Goal: Information Seeking & Learning: Check status

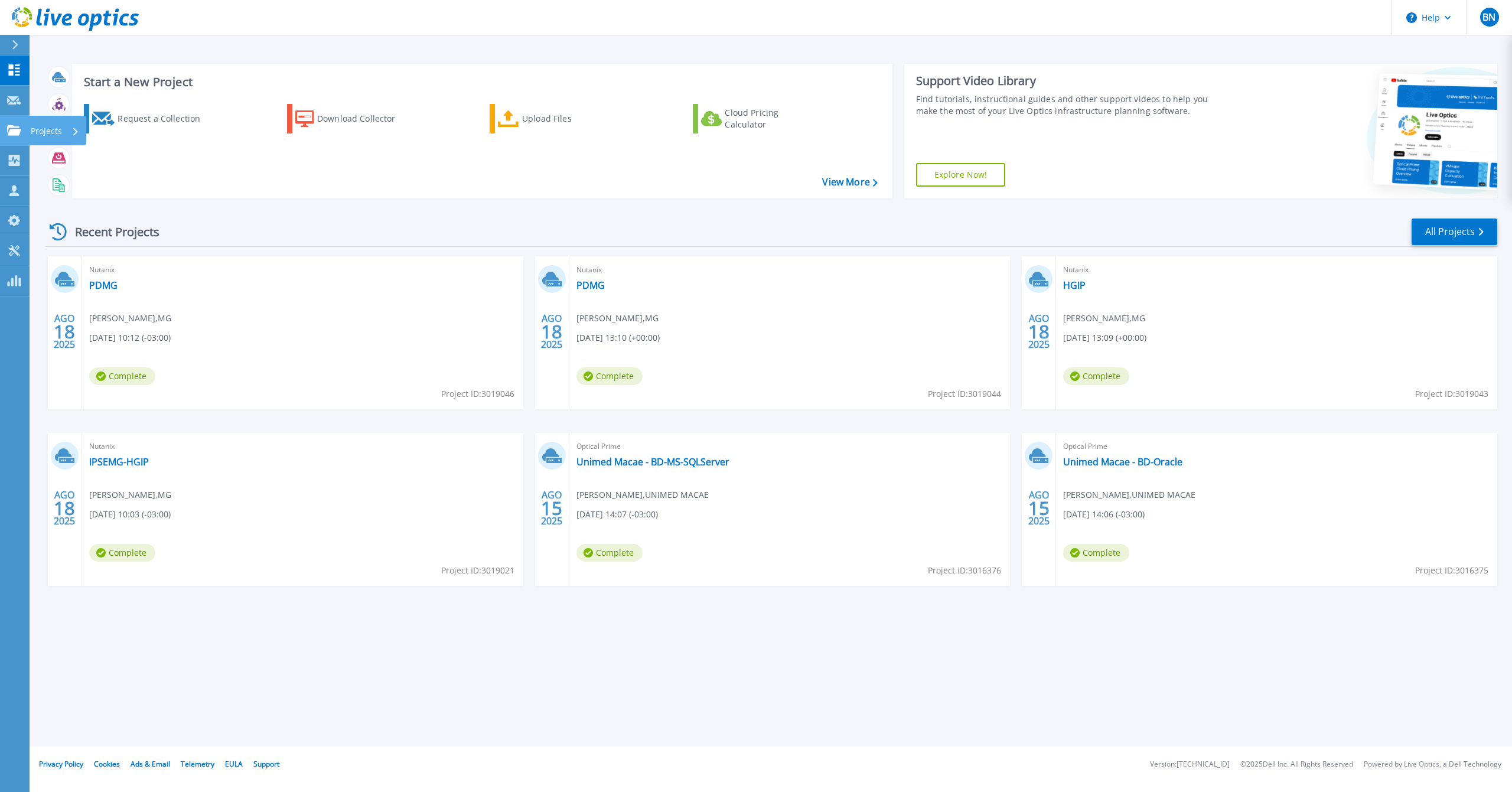
click at [10, 132] on icon at bounding box center [14, 130] width 14 height 10
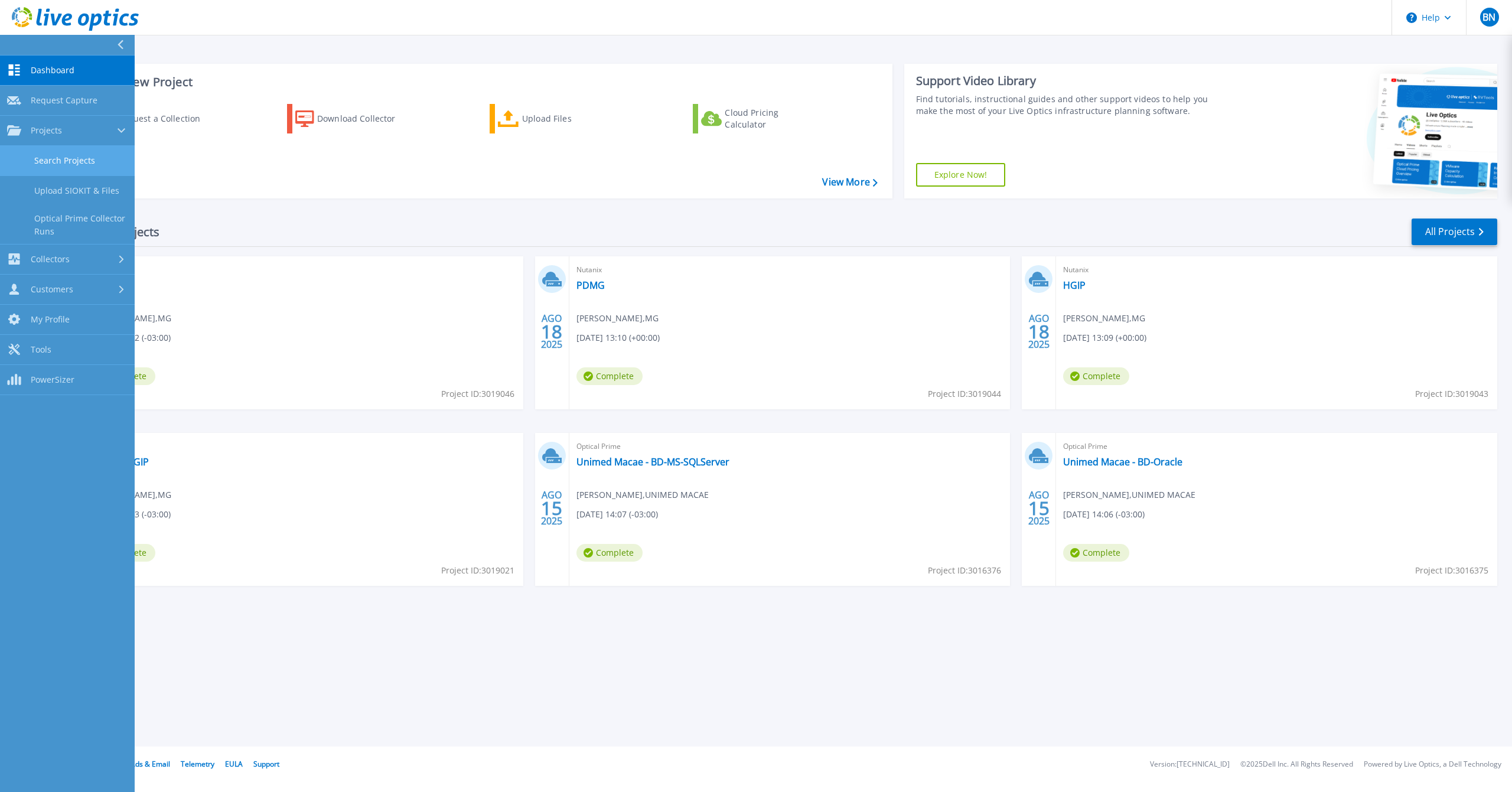
click at [60, 161] on link "Search Projects" at bounding box center [67, 161] width 134 height 30
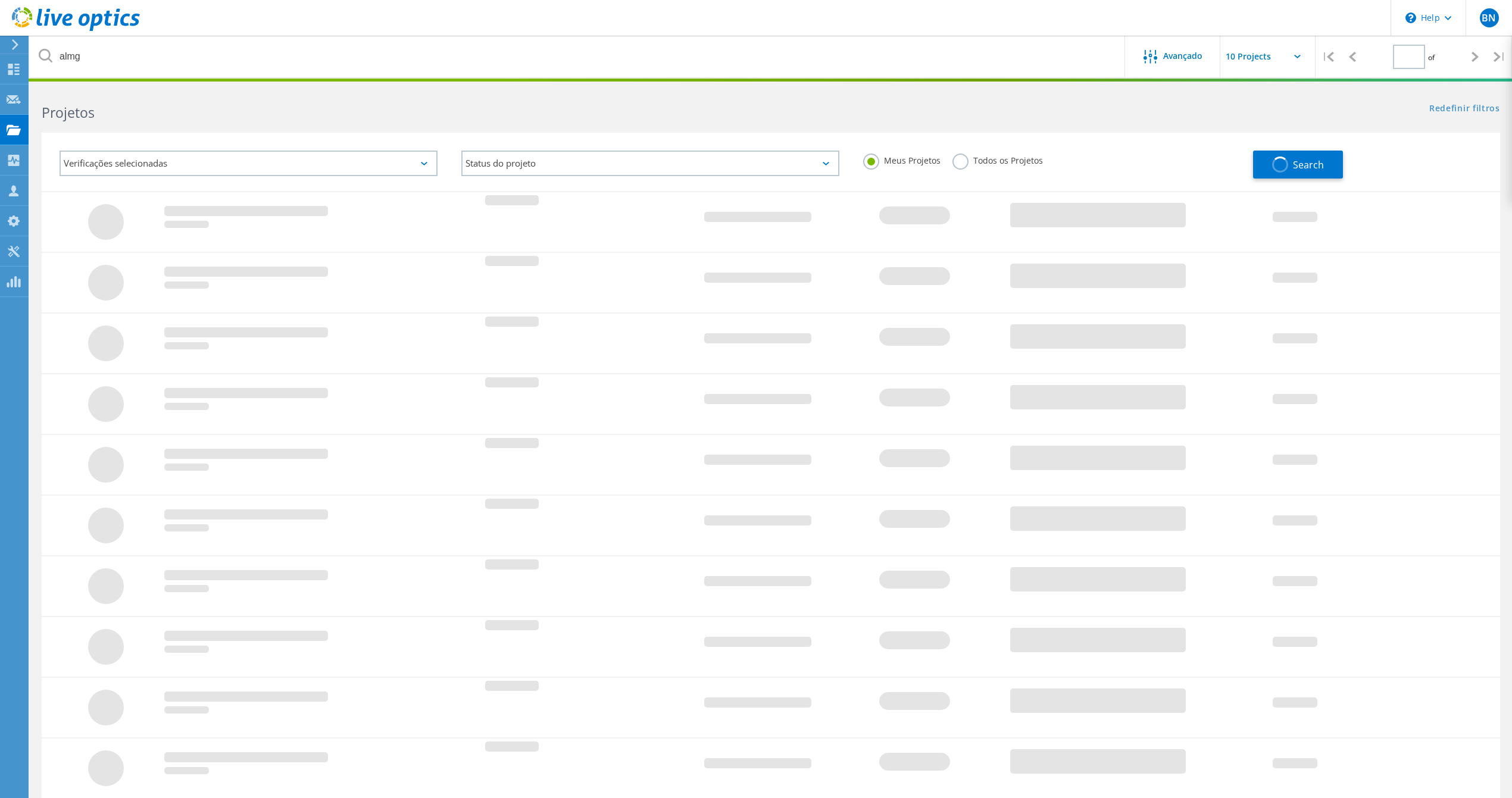
type input "1"
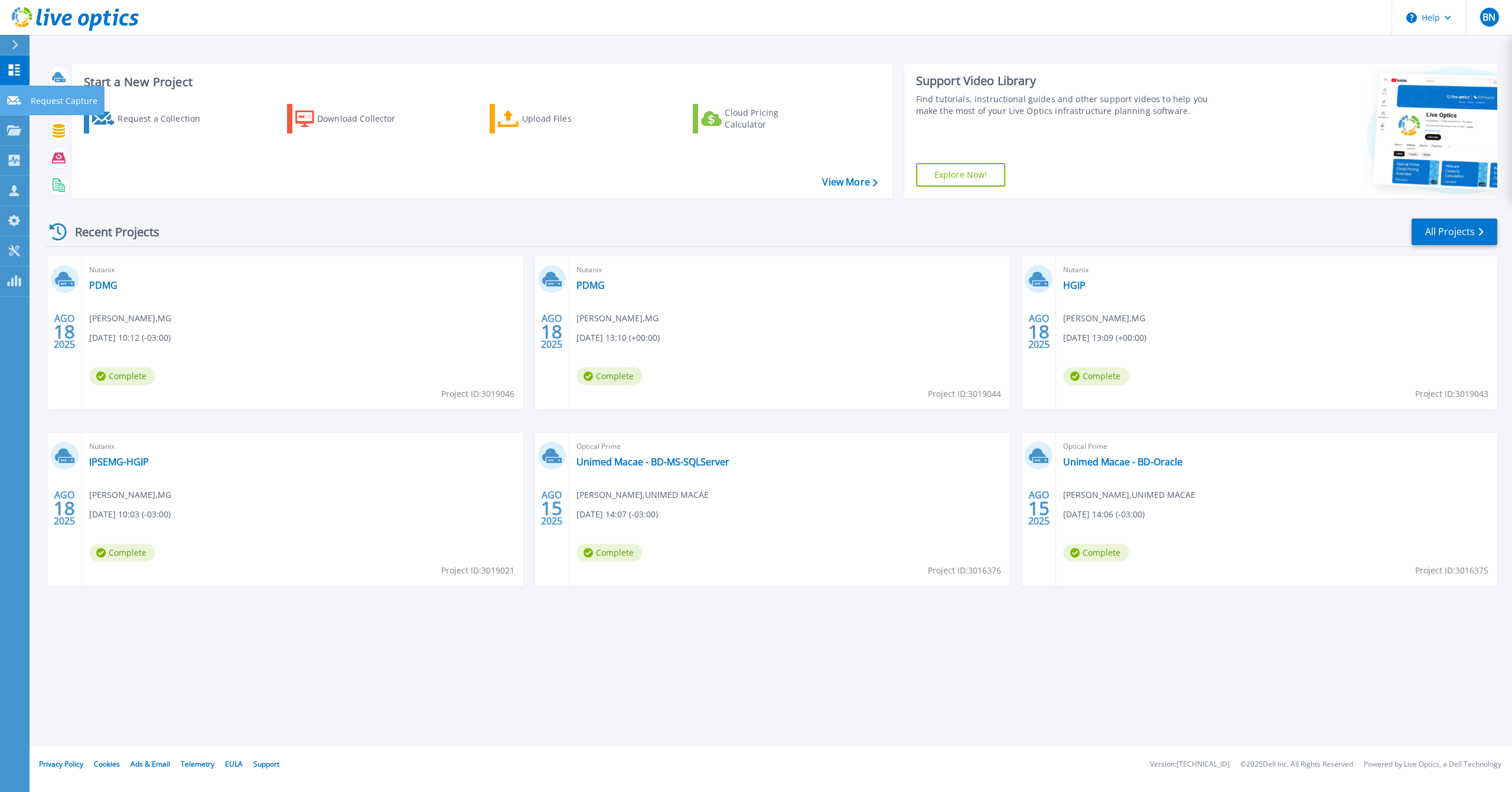
click at [12, 92] on link "Request Capture Request Capture" at bounding box center [15, 101] width 30 height 30
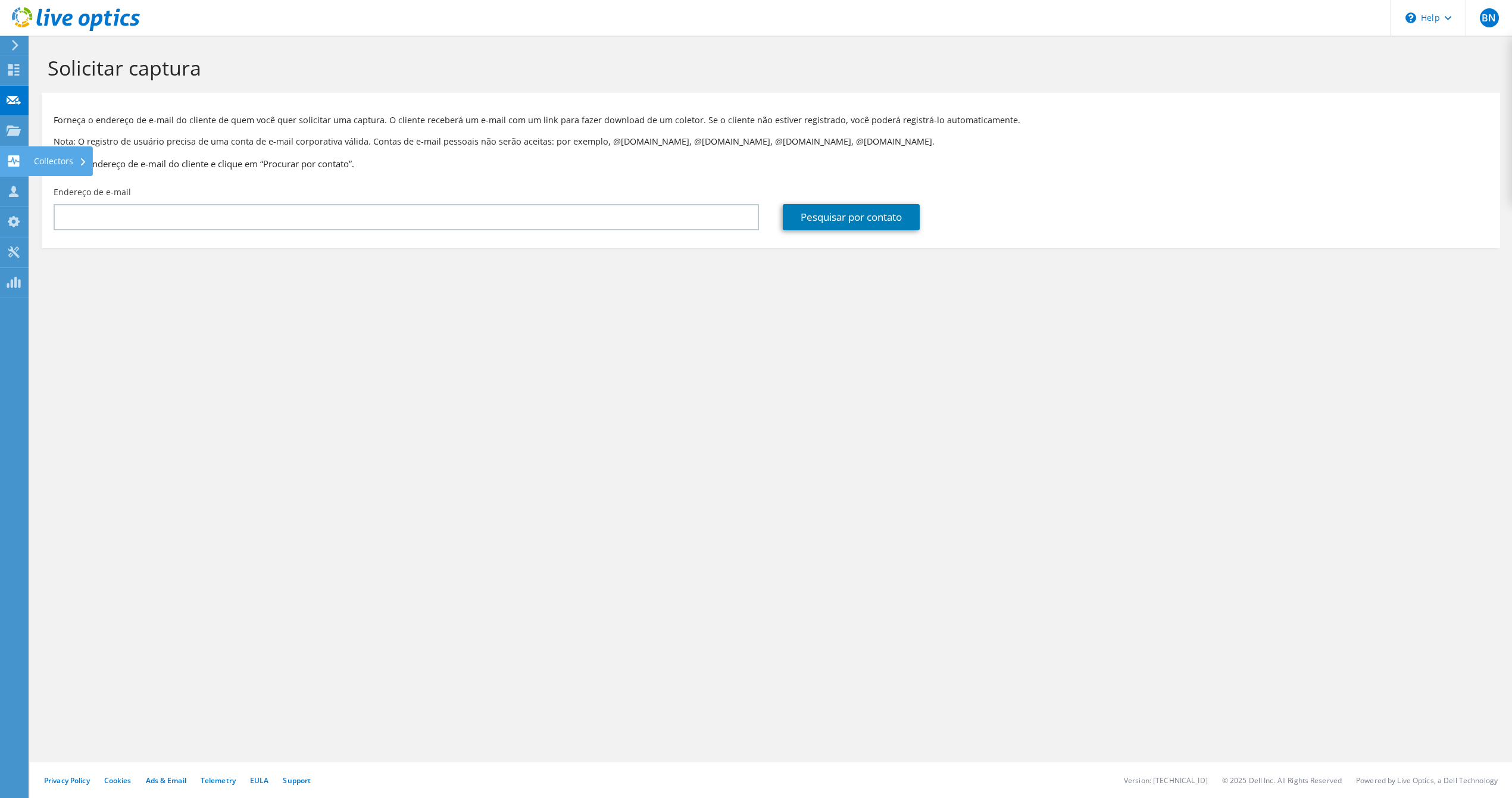
click at [17, 160] on use at bounding box center [14, 161] width 11 height 11
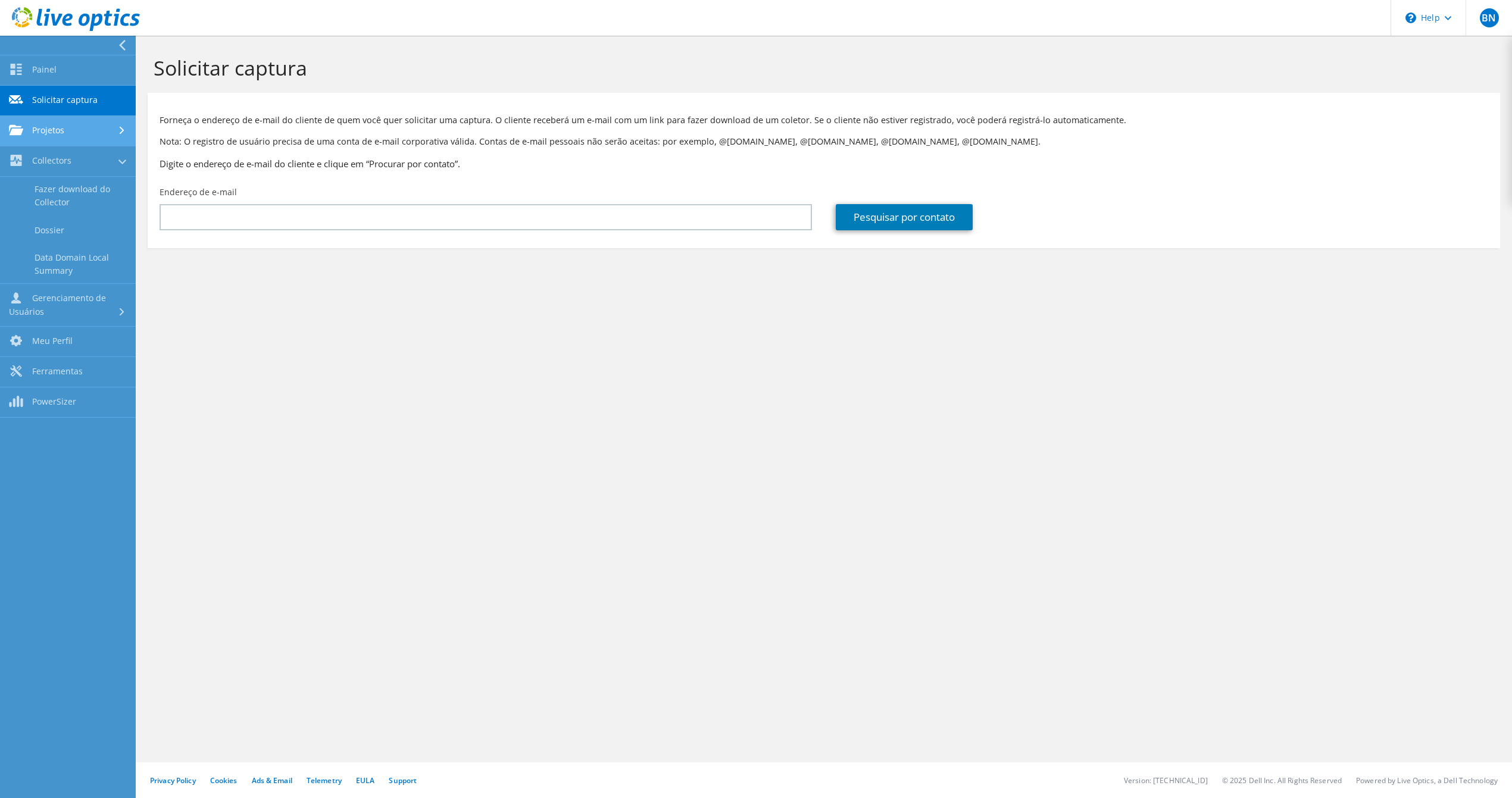
click at [52, 125] on link "Projetos" at bounding box center [67, 131] width 135 height 30
click at [82, 192] on link "Upload SIOKIT & Files" at bounding box center [67, 192] width 135 height 30
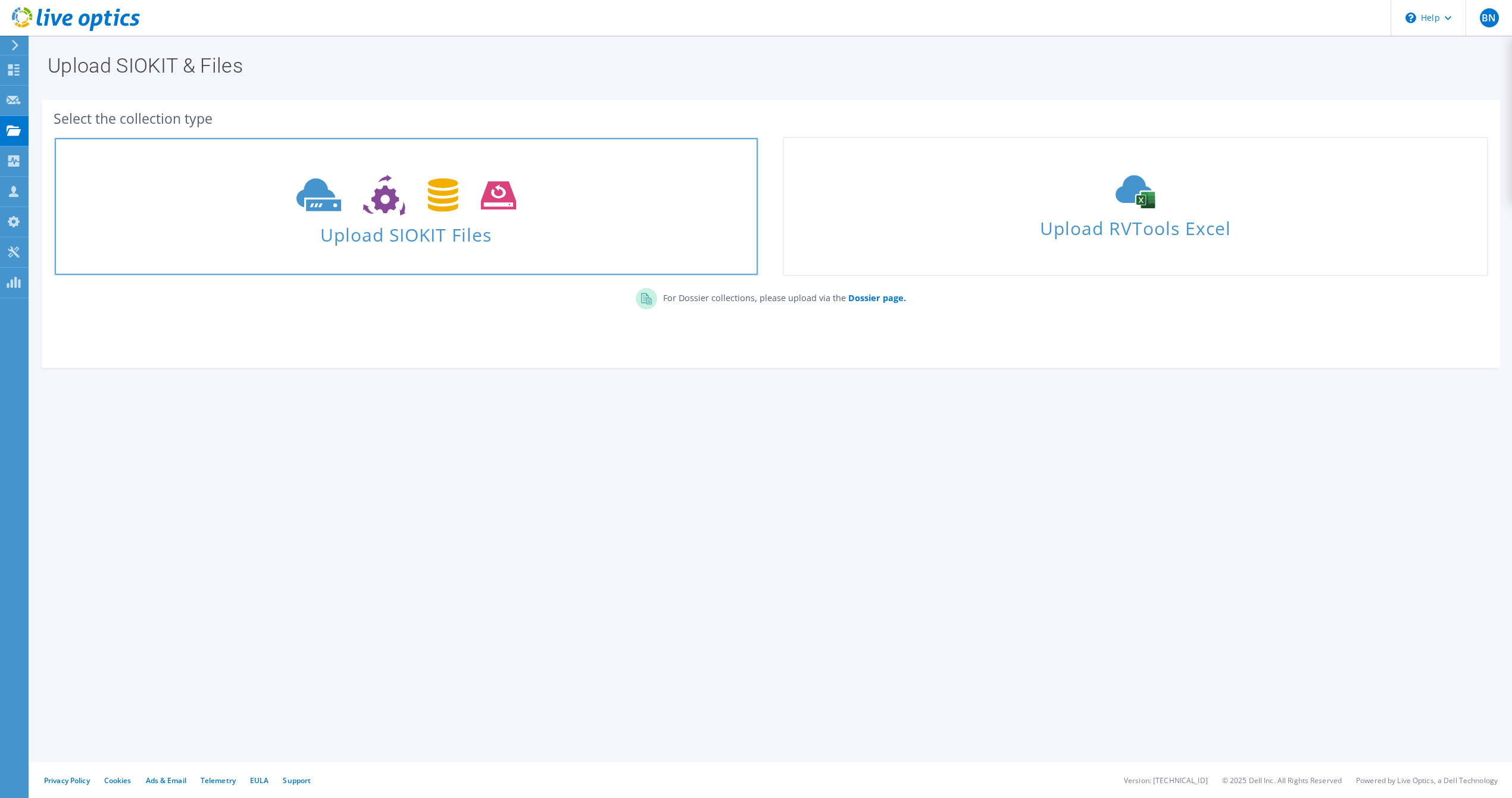
click at [428, 198] on use at bounding box center [405, 196] width 219 height 41
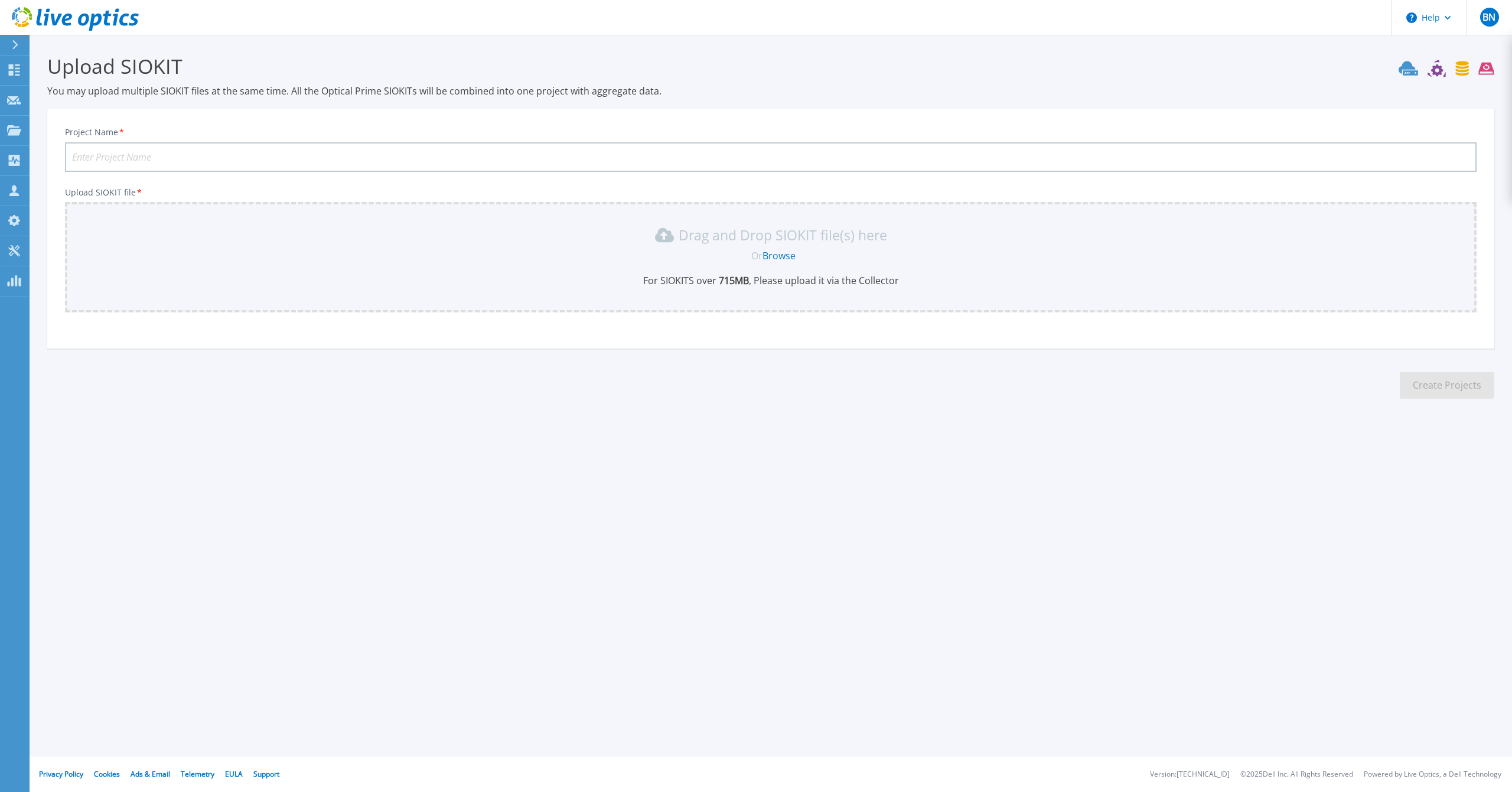
click at [267, 159] on input "Project Name *" at bounding box center [771, 157] width 1411 height 30
type input "SEGOV"
click at [778, 251] on link "Browse" at bounding box center [779, 255] width 33 height 13
click at [13, 164] on icon at bounding box center [14, 160] width 11 height 11
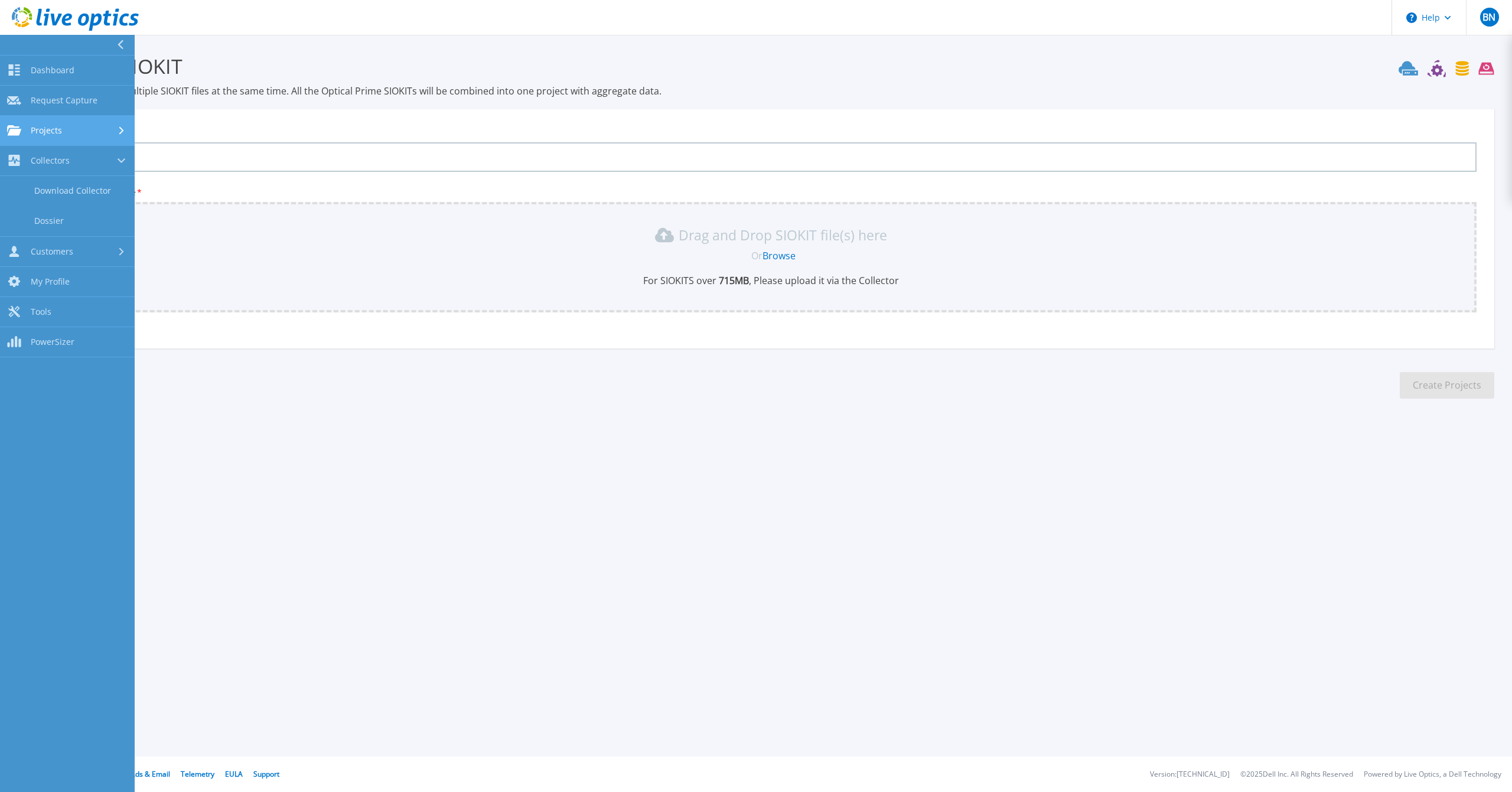
click at [14, 130] on icon at bounding box center [14, 130] width 14 height 10
click at [86, 216] on link "Optical Prime Collector Runs" at bounding box center [67, 225] width 134 height 38
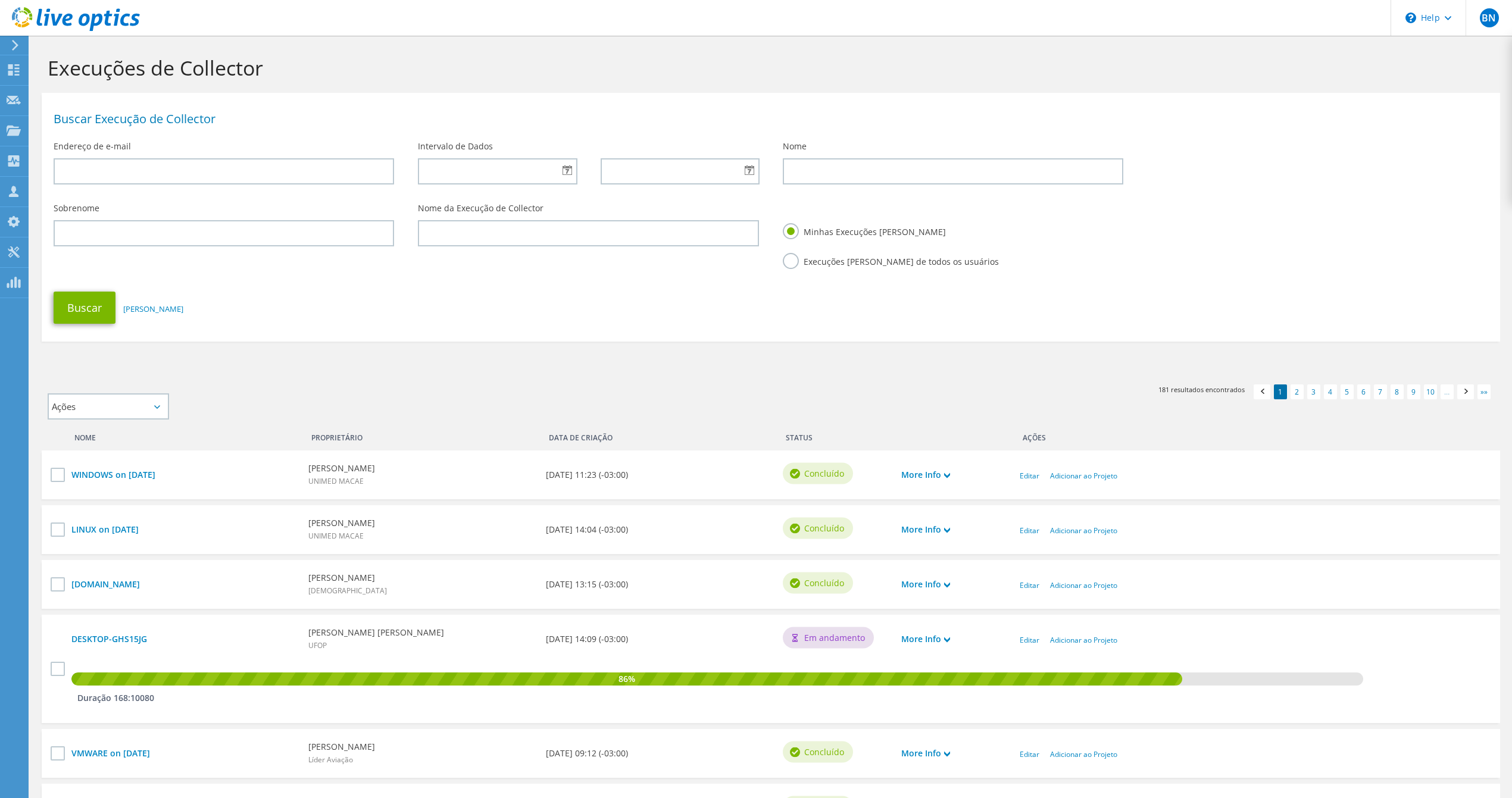
click at [636, 492] on div "WINDOWS on 8/15/2025 Alessandro Pessanha UNIMED MACAE 05/12/2025, 11:23 (-03:00…" at bounding box center [771, 475] width 1458 height 49
click at [9, 131] on use at bounding box center [13, 130] width 14 height 10
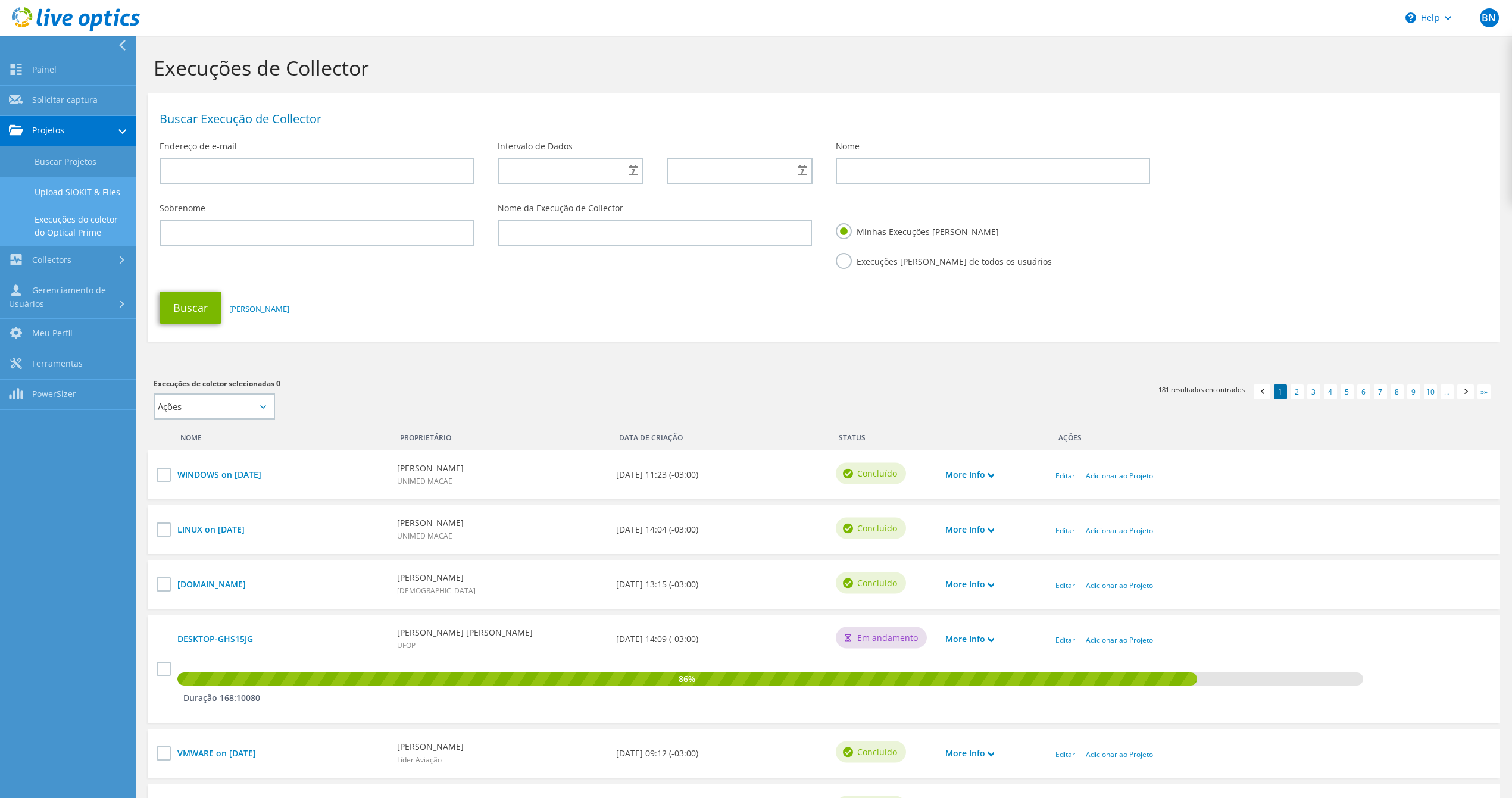
click at [94, 193] on link "Upload SIOKIT & Files" at bounding box center [67, 192] width 135 height 30
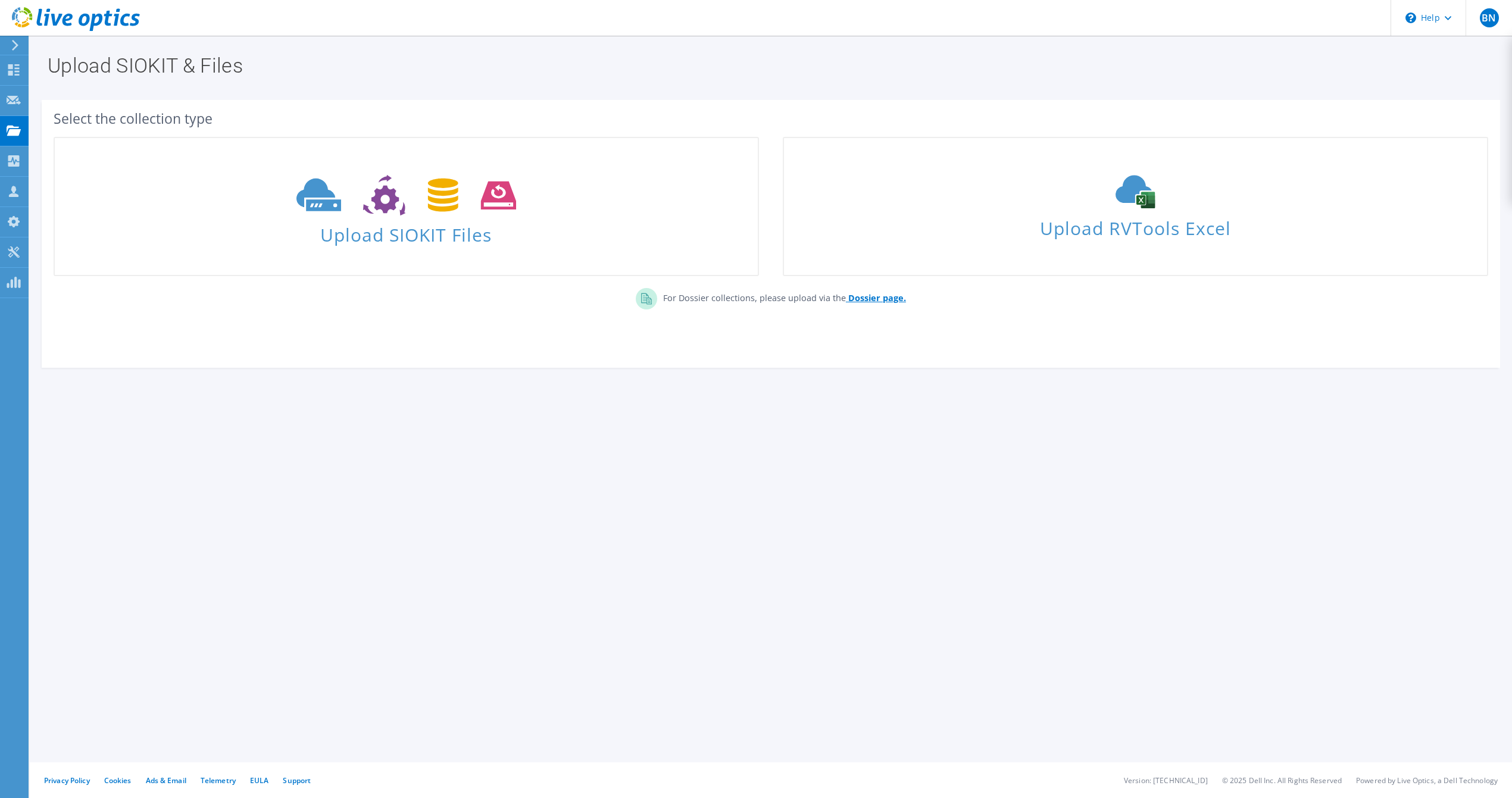
click at [869, 296] on b "Dossier page." at bounding box center [876, 298] width 58 height 11
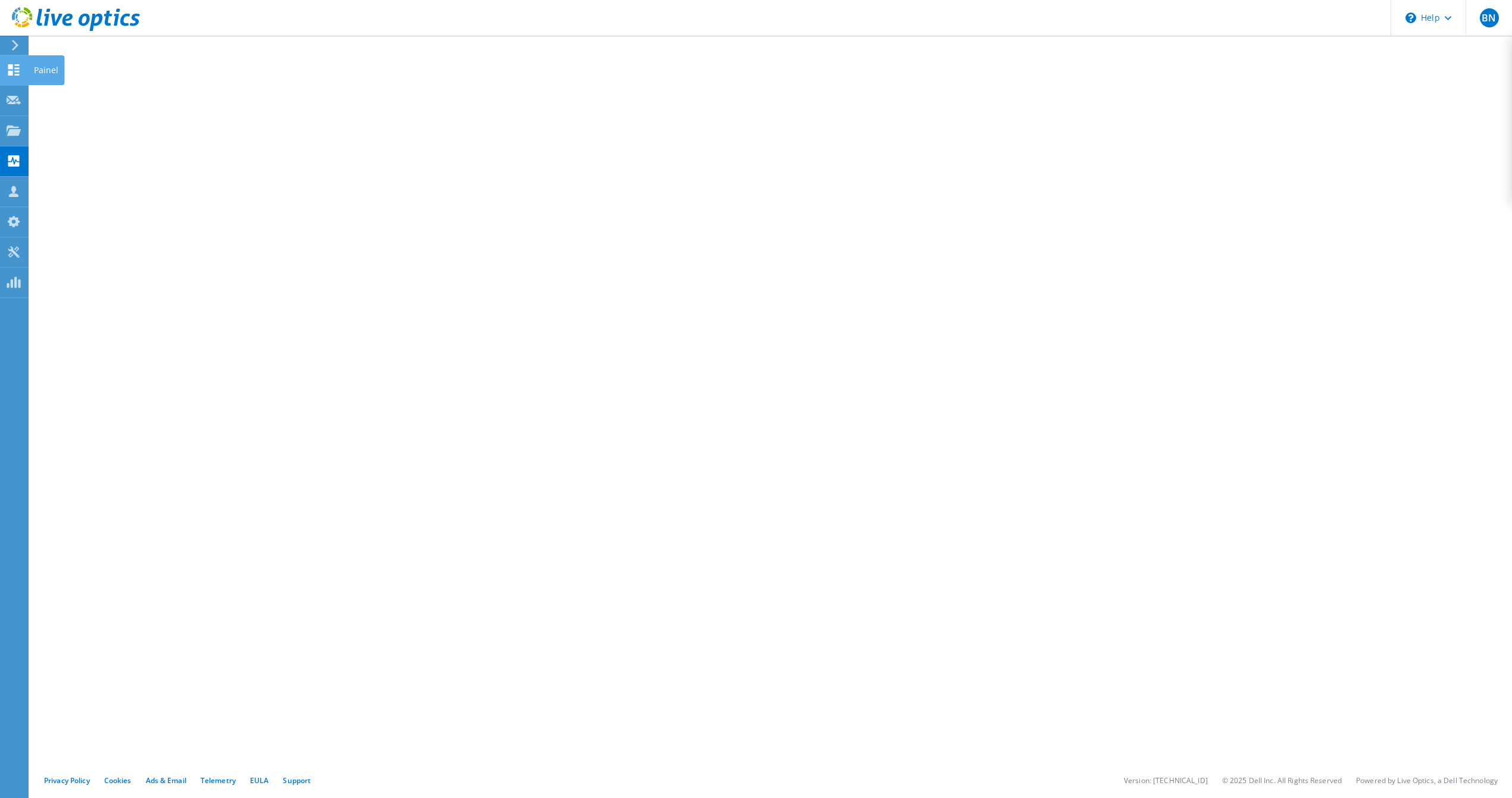
click at [16, 70] on use at bounding box center [14, 70] width 11 height 11
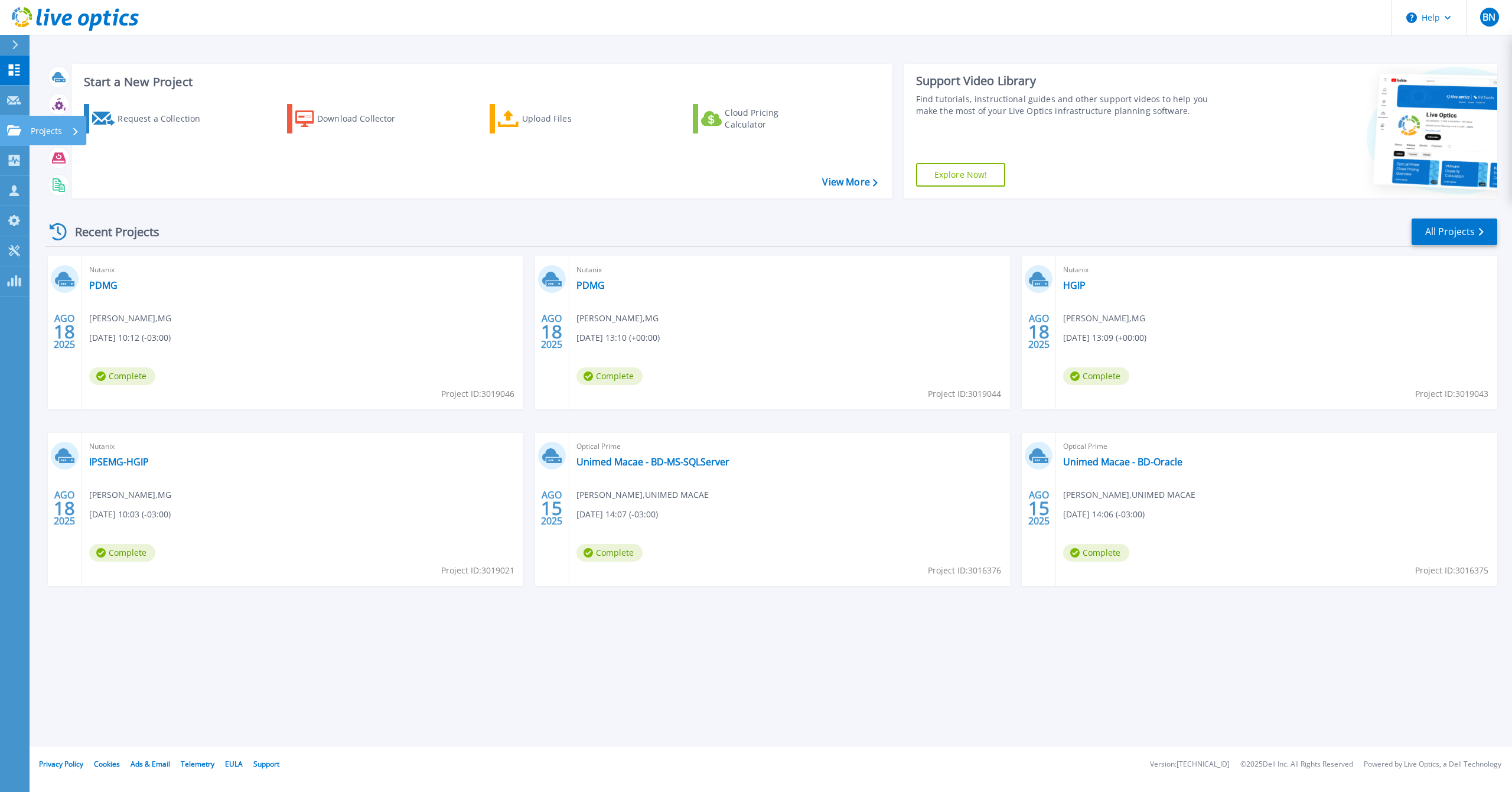
click at [16, 125] on div at bounding box center [14, 130] width 14 height 11
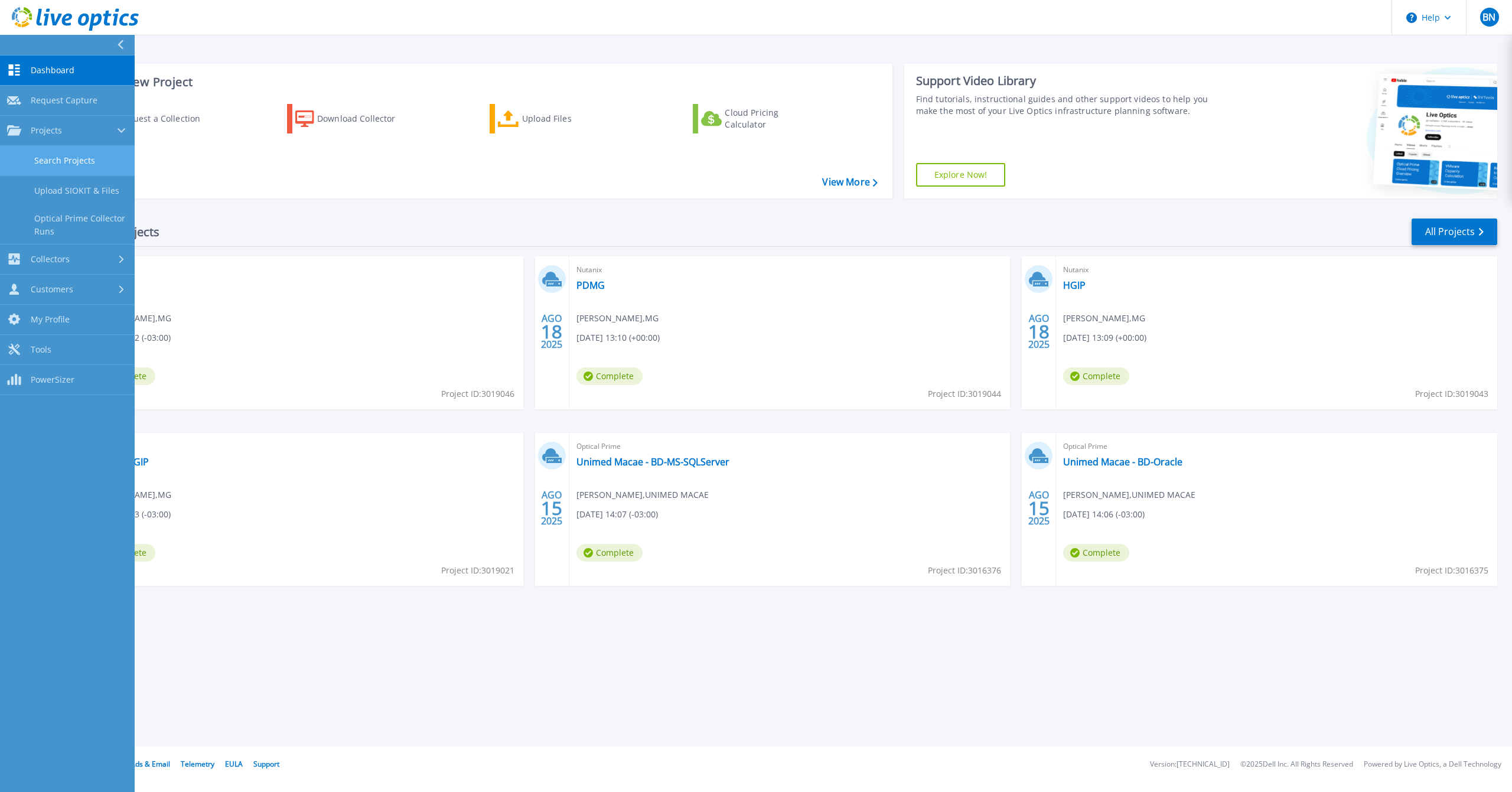
click at [49, 167] on link "Search Projects" at bounding box center [67, 161] width 134 height 30
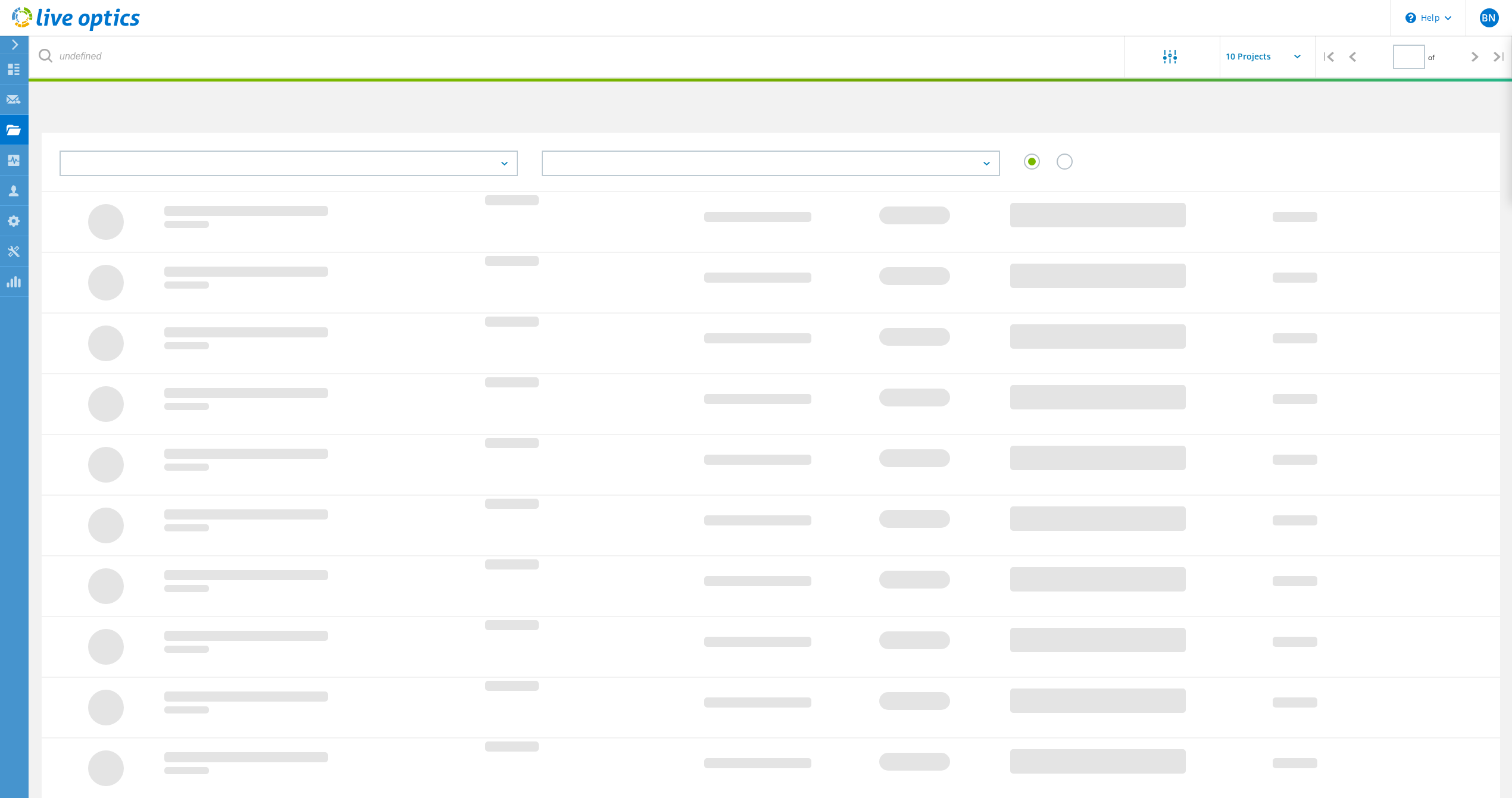
type input "1"
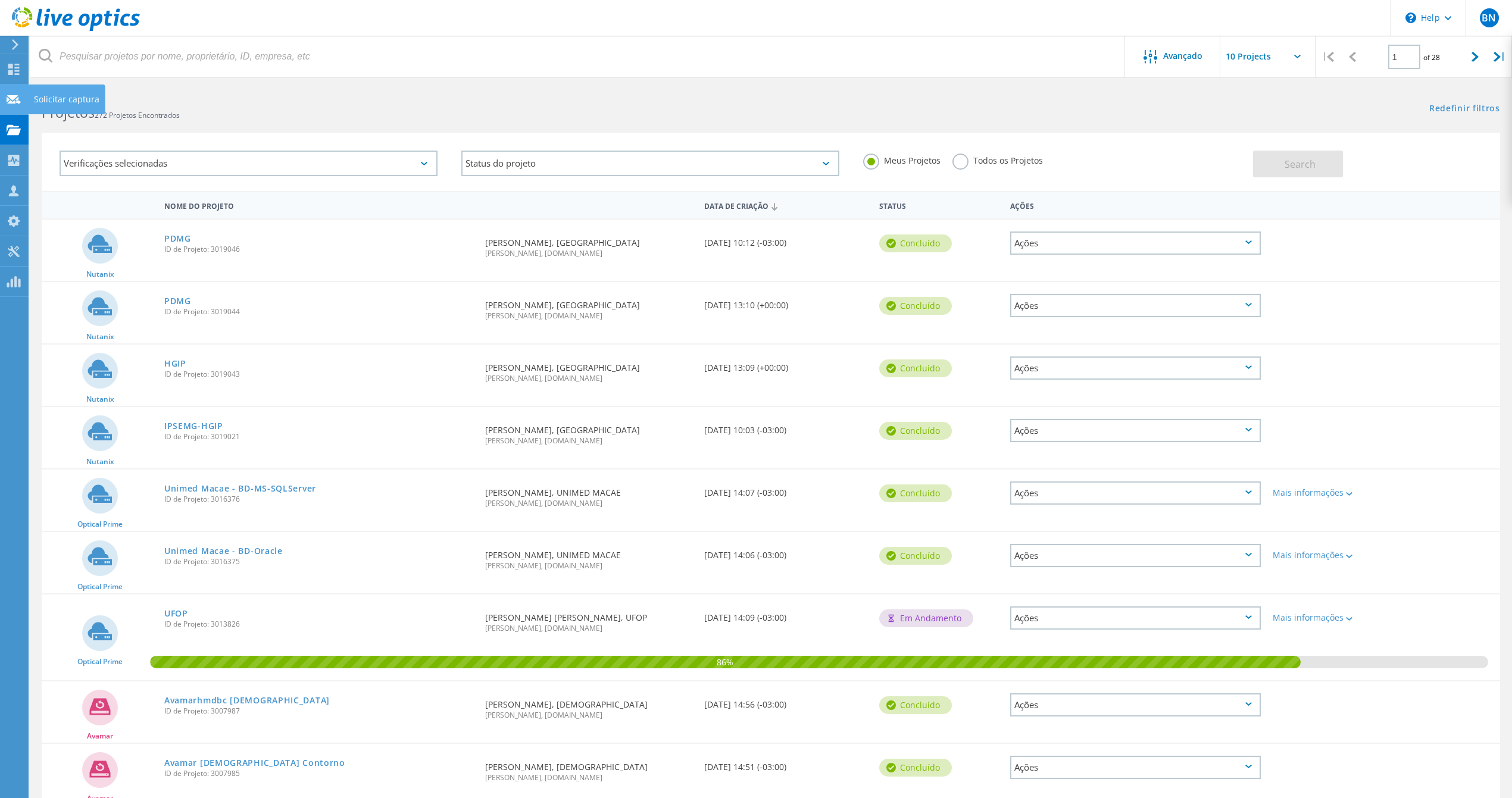
click at [9, 101] on use at bounding box center [13, 99] width 14 height 9
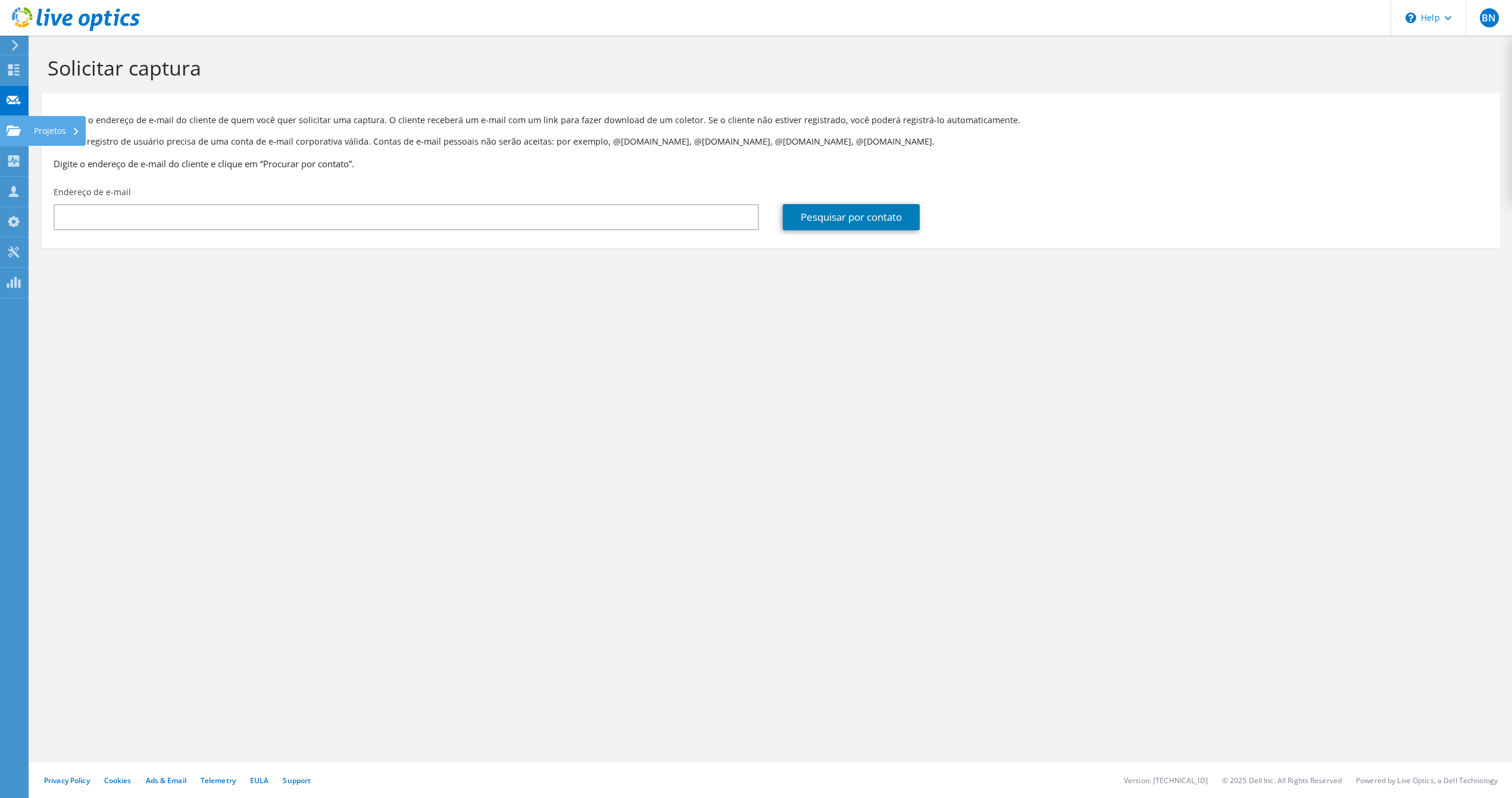
click at [11, 131] on use at bounding box center [13, 130] width 14 height 10
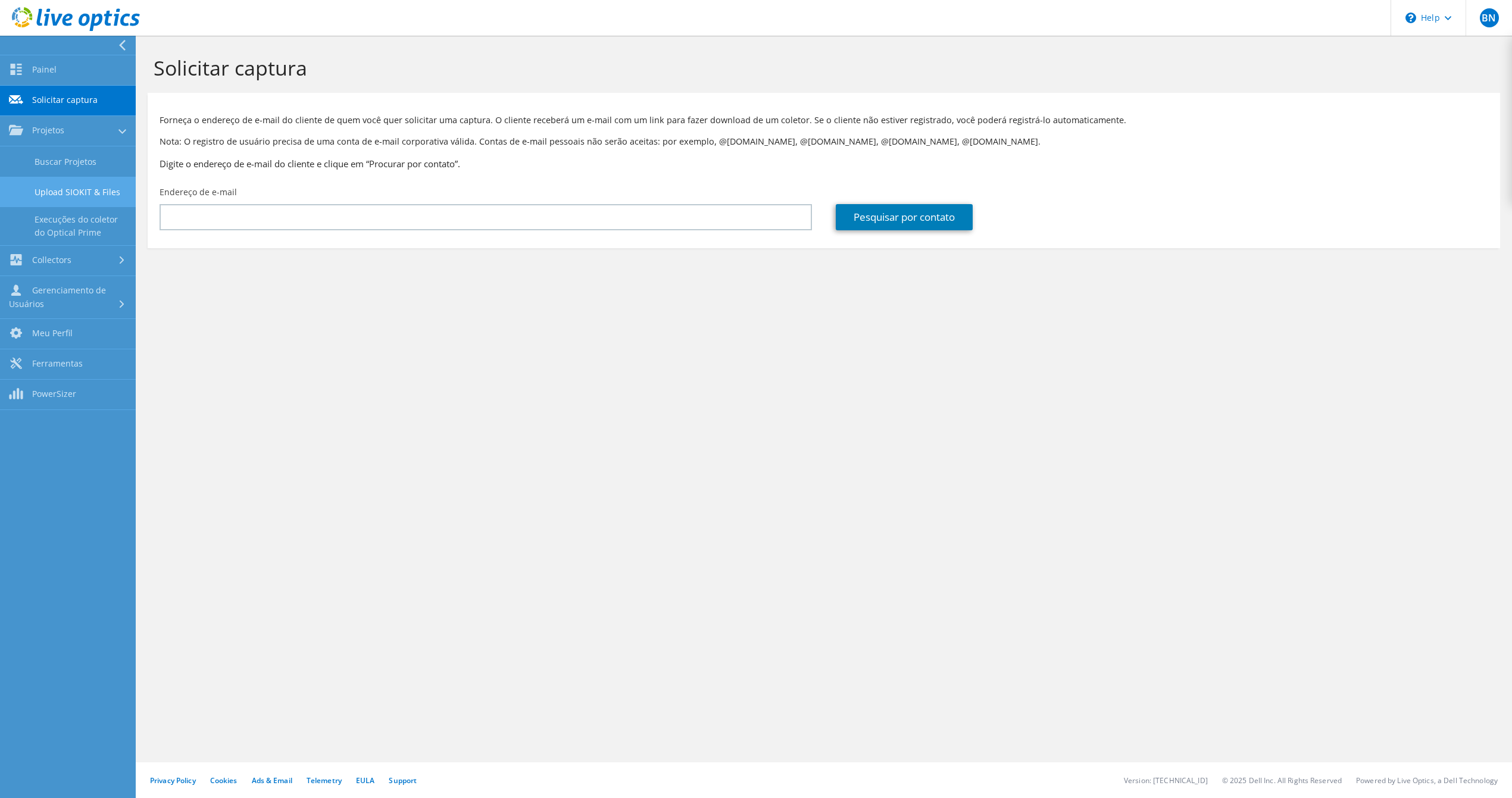
click at [83, 186] on link "Upload SIOKIT & Files" at bounding box center [67, 192] width 135 height 30
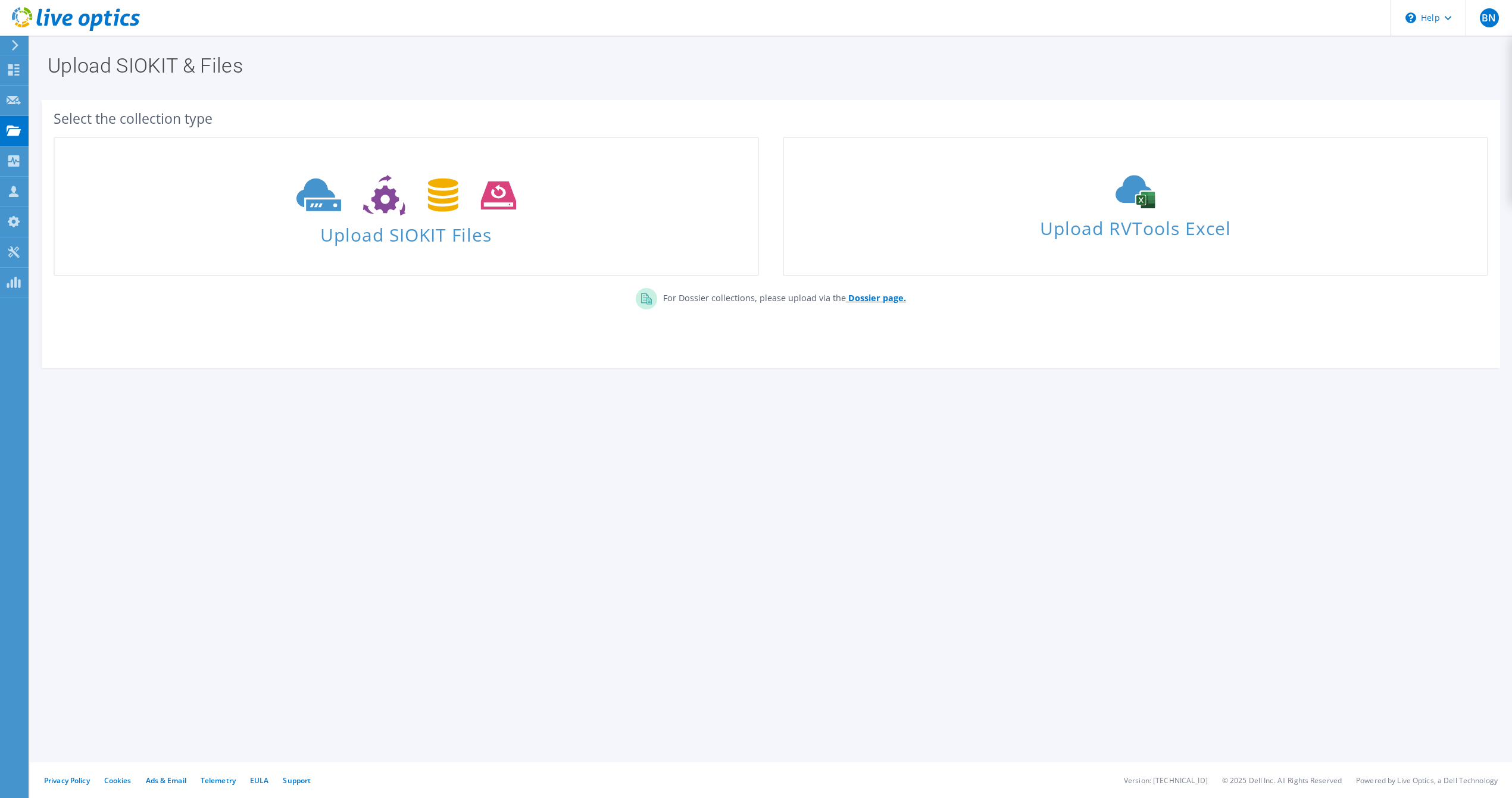
click at [864, 300] on b "Dossier page." at bounding box center [876, 298] width 58 height 11
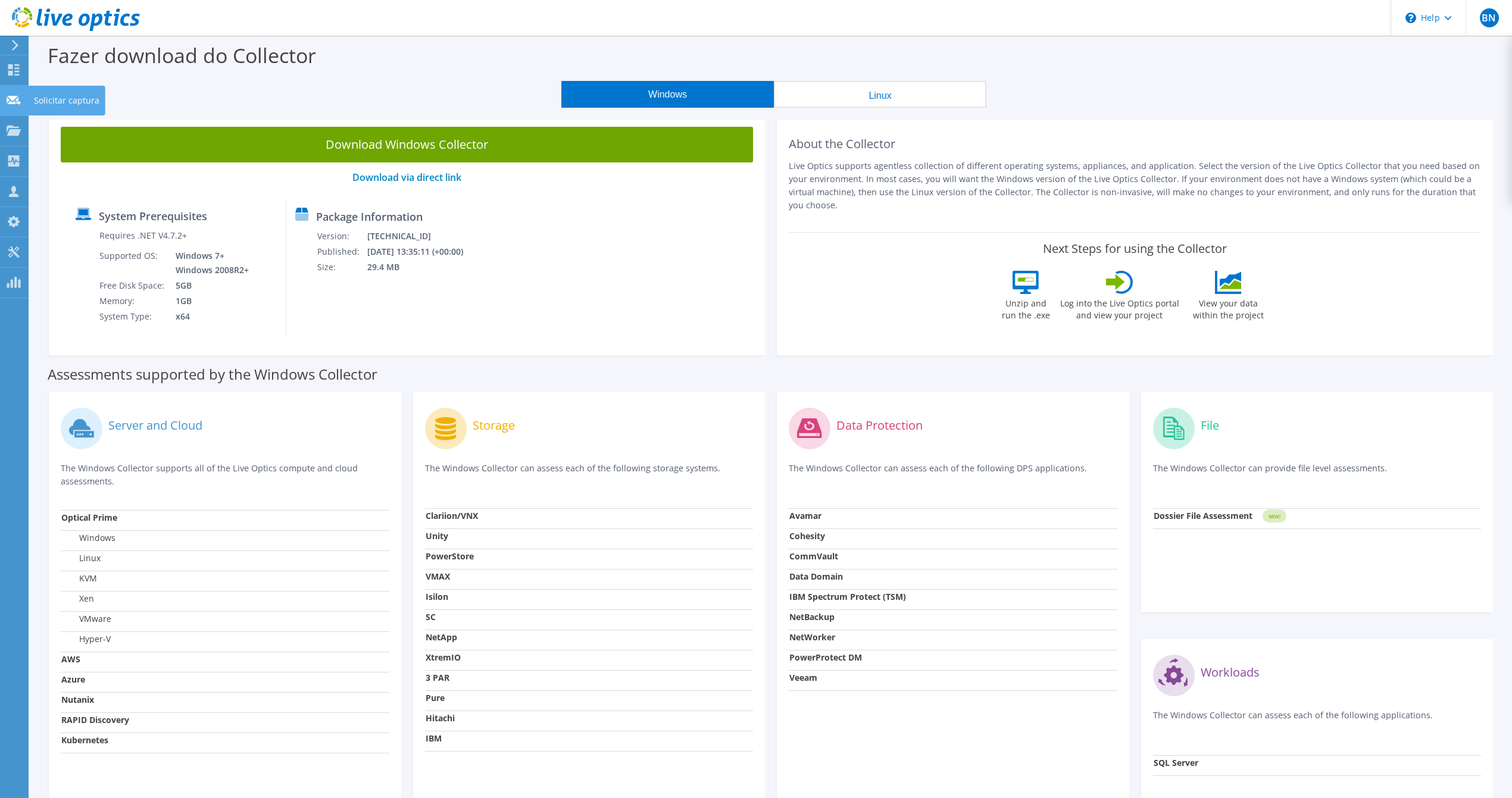
click at [19, 97] on icon at bounding box center [13, 101] width 14 height 11
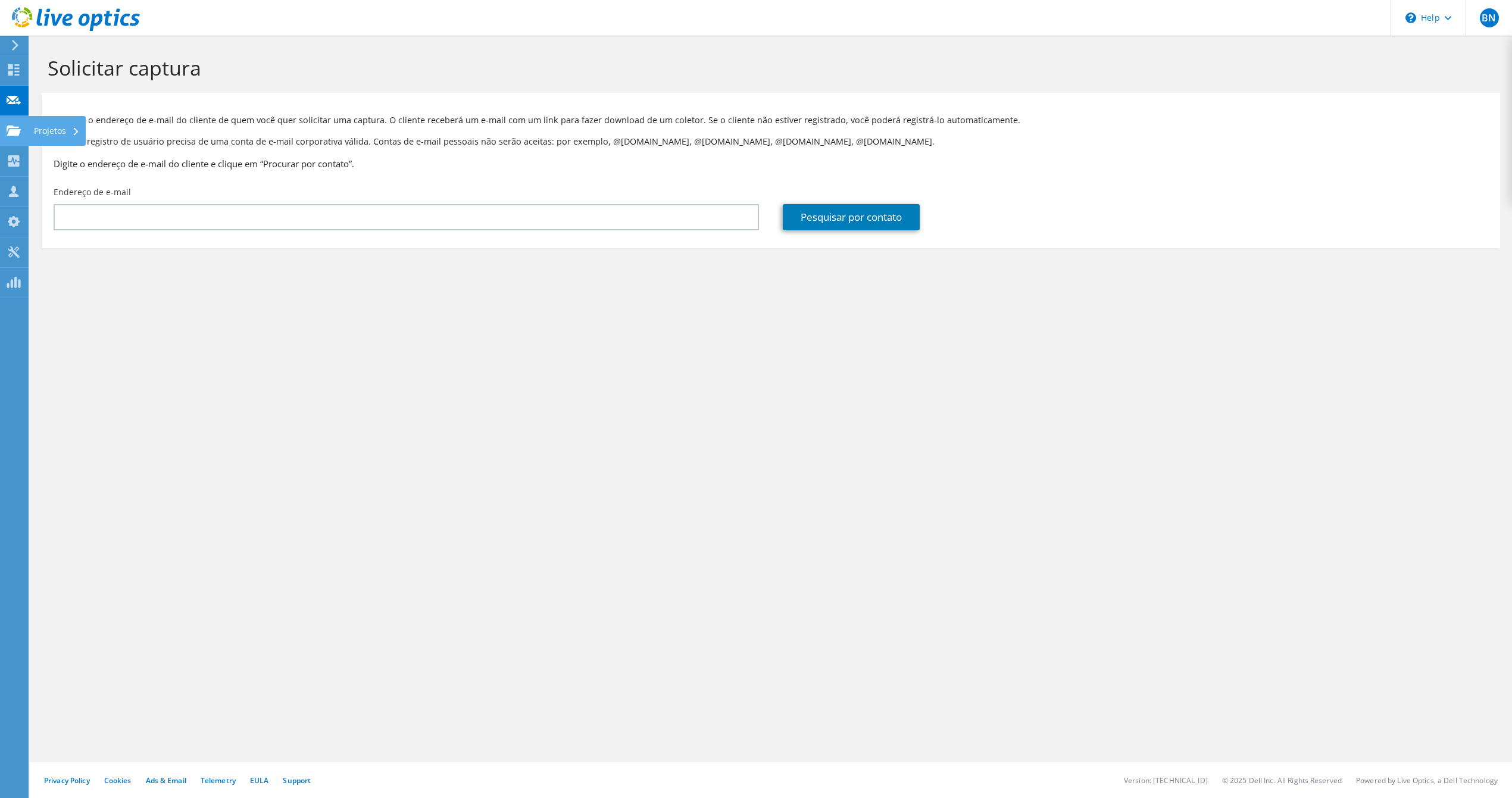
click at [8, 130] on icon at bounding box center [13, 131] width 14 height 11
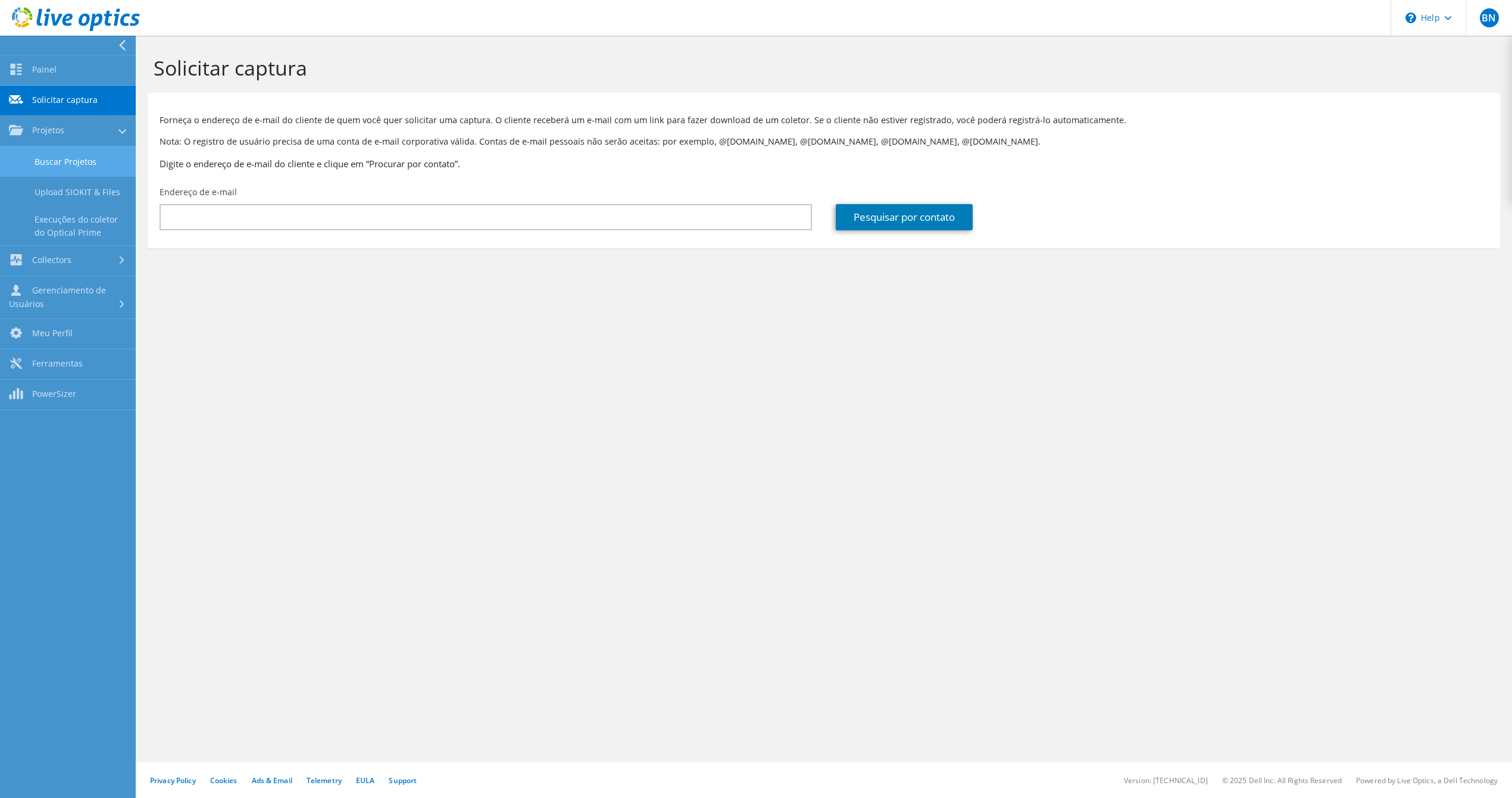
click at [75, 161] on link "Buscar Projetos" at bounding box center [67, 162] width 135 height 30
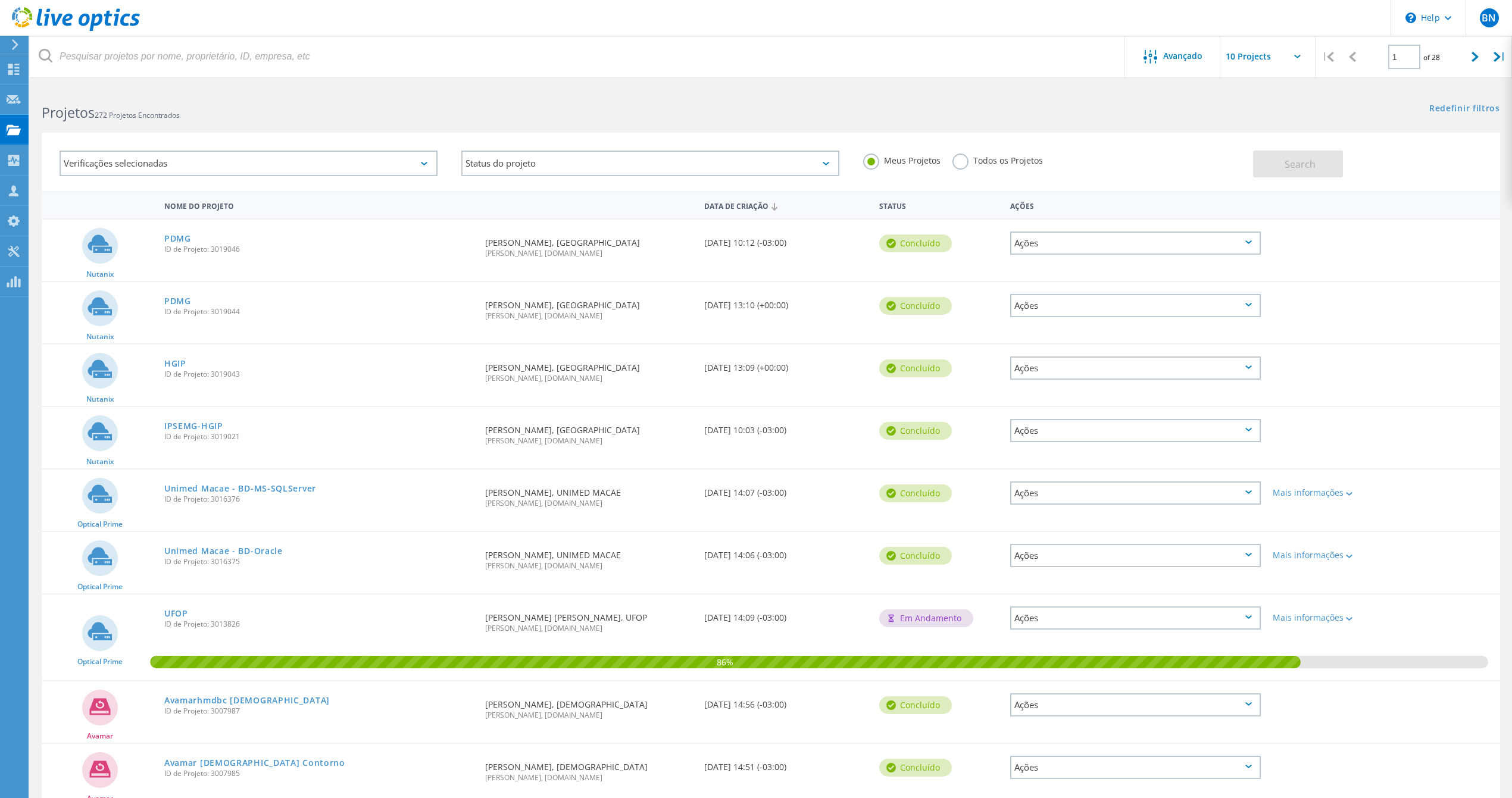
click at [424, 157] on div "Verificações selecionadas" at bounding box center [248, 163] width 378 height 25
click at [96, 365] on label "Dossier" at bounding box center [259, 372] width 343 height 14
click at [0, 0] on input "Dossier" at bounding box center [0, 0] width 0 height 0
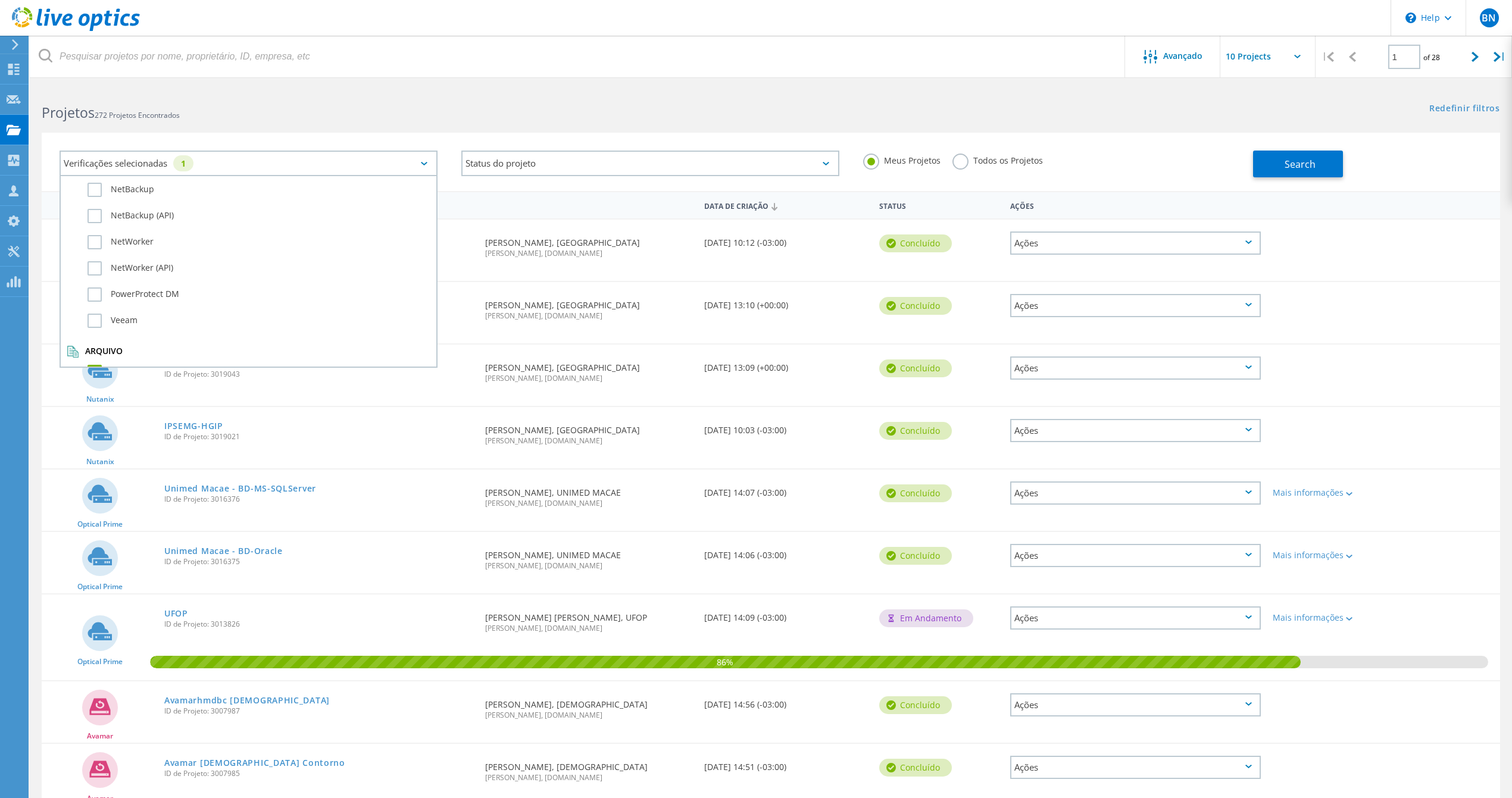
click at [622, 90] on div "Projetos 272 Projetos Encontrados" at bounding box center [401, 102] width 741 height 32
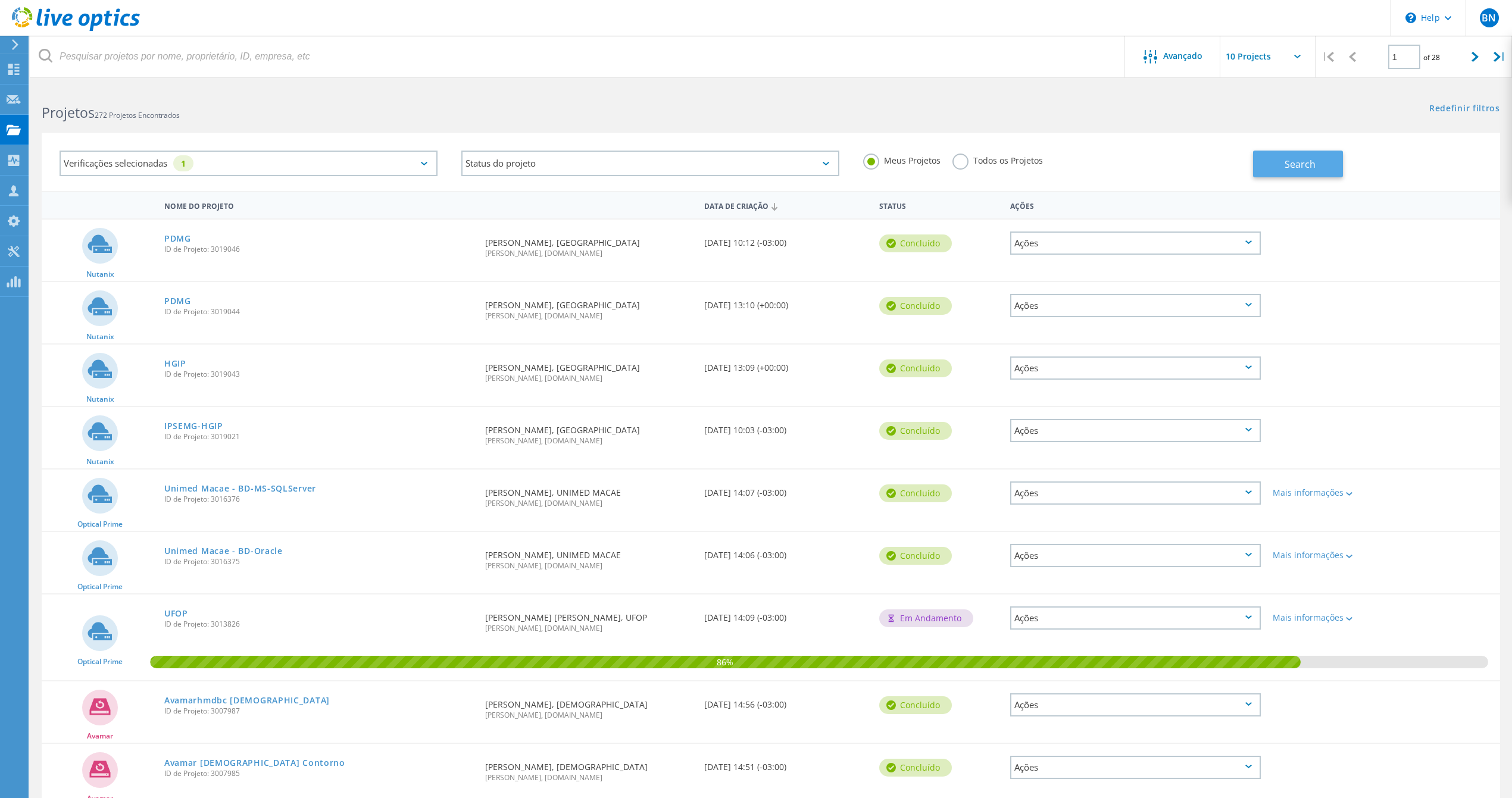
click at [1282, 160] on button "Search" at bounding box center [1298, 164] width 90 height 27
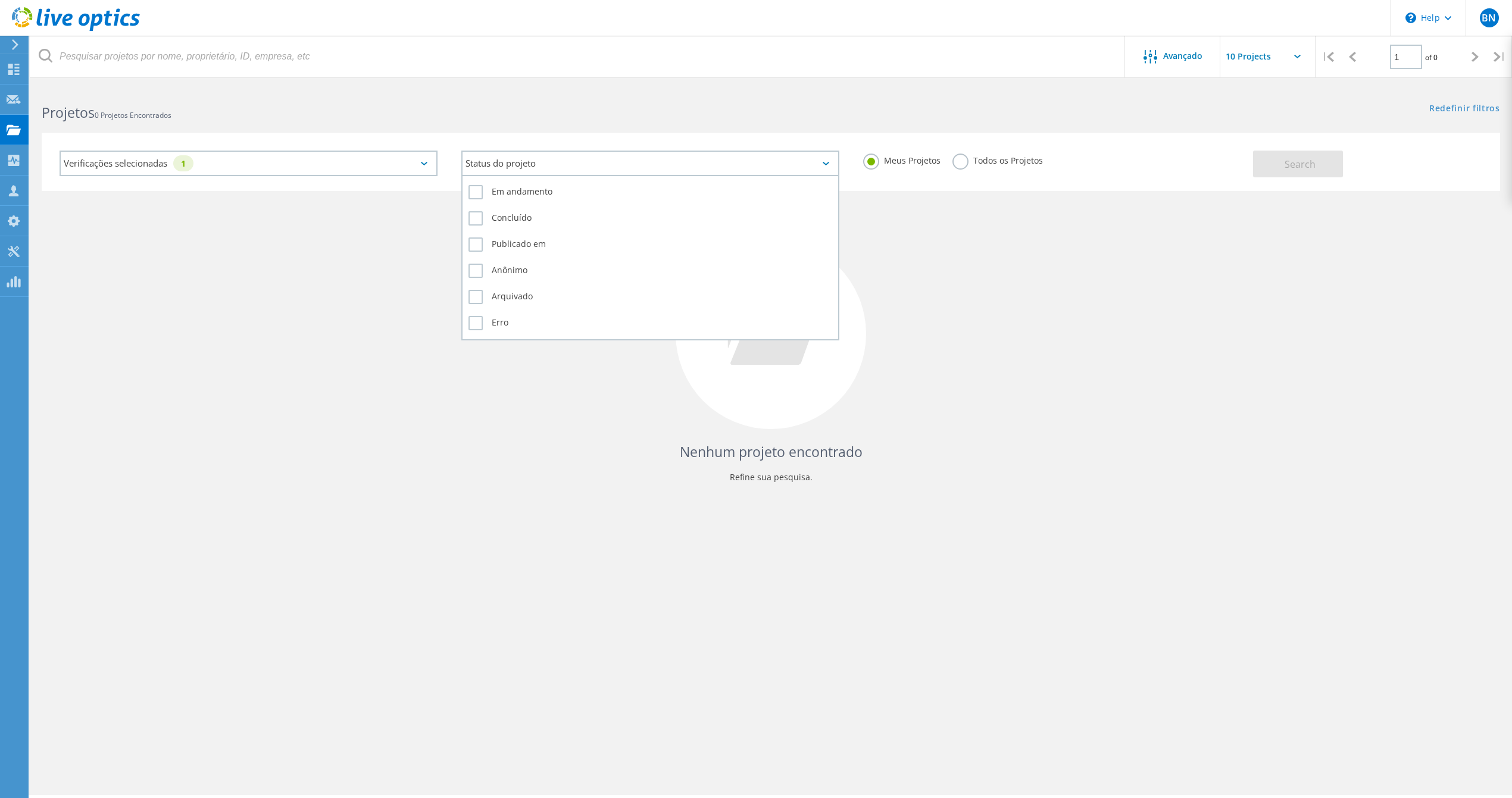
click at [522, 167] on div "Status do projeto" at bounding box center [650, 163] width 378 height 25
click at [534, 192] on label "Em andamento" at bounding box center [650, 192] width 363 height 14
click at [0, 0] on input "Em andamento" at bounding box center [0, 0] width 0 height 0
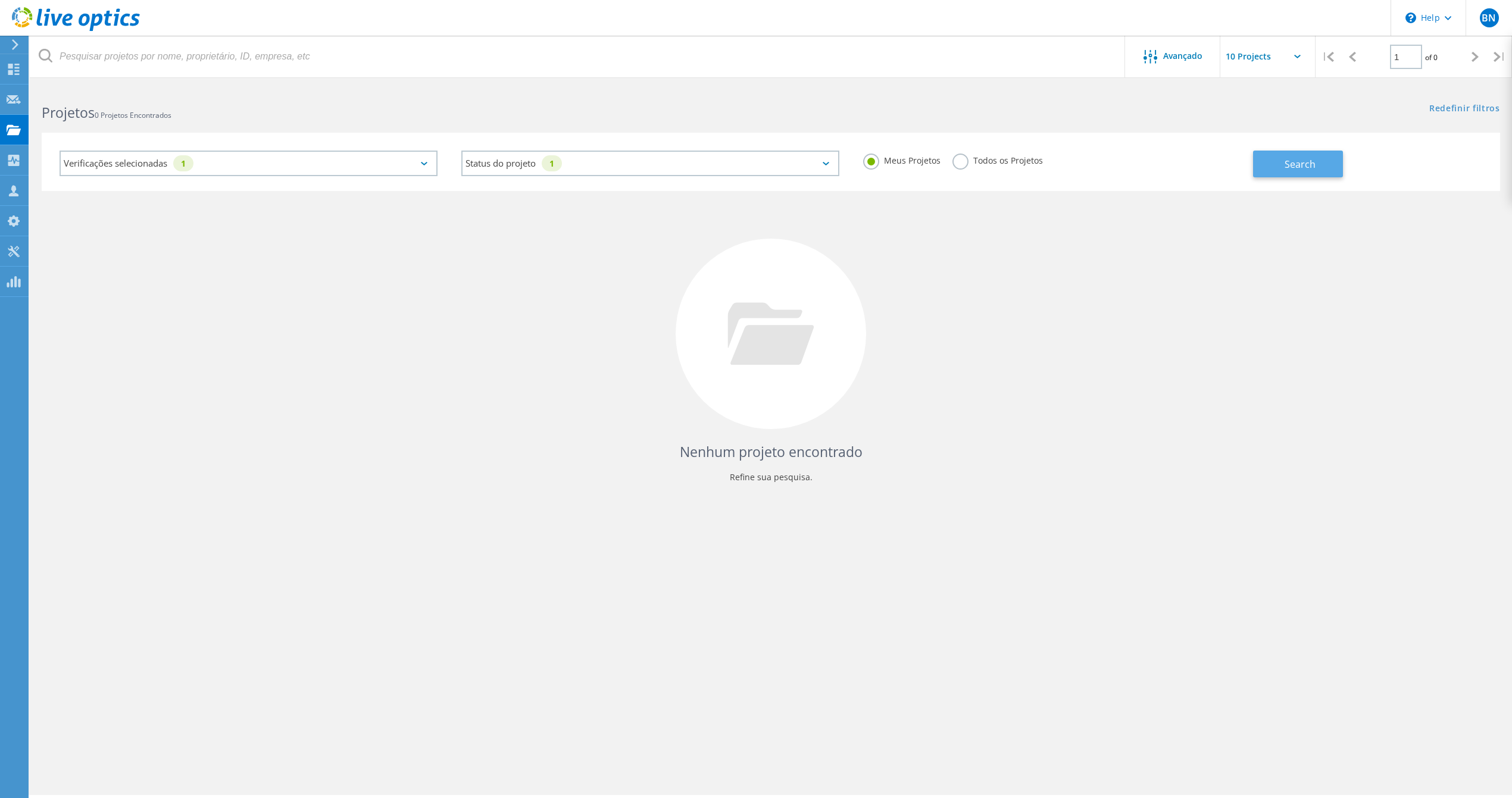
click at [1294, 165] on span "Search" at bounding box center [1300, 164] width 31 height 13
click at [964, 165] on label "Todos os Projetos" at bounding box center [997, 159] width 90 height 11
click at [0, 0] on input "Todos os Projetos" at bounding box center [0, 0] width 0 height 0
click at [1300, 156] on button "Search" at bounding box center [1298, 164] width 90 height 27
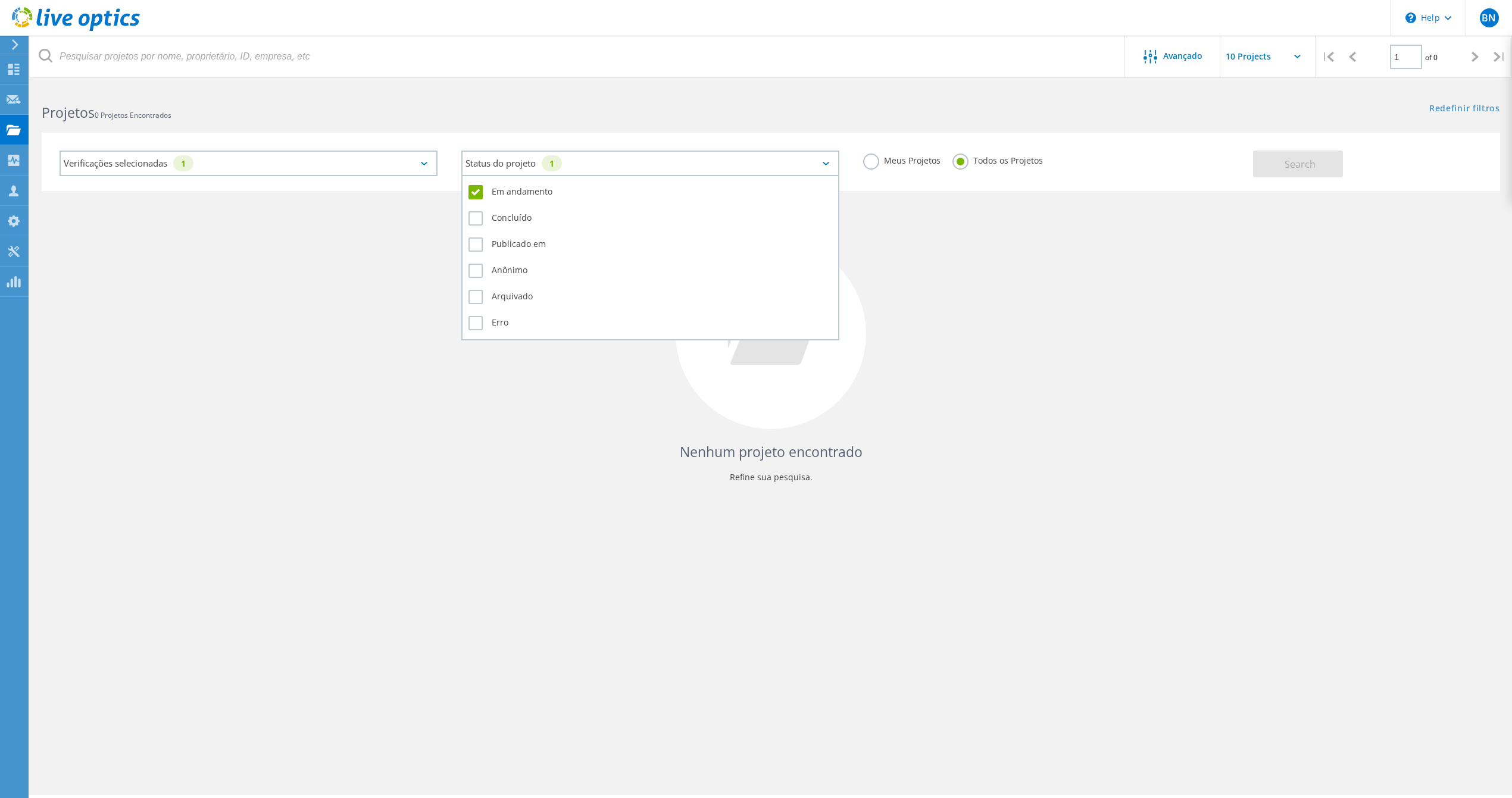
click at [820, 158] on div "Status do projeto 1" at bounding box center [650, 163] width 378 height 25
click at [474, 196] on label "Em andamento" at bounding box center [650, 192] width 363 height 14
click at [0, 0] on input "Em andamento" at bounding box center [0, 0] width 0 height 0
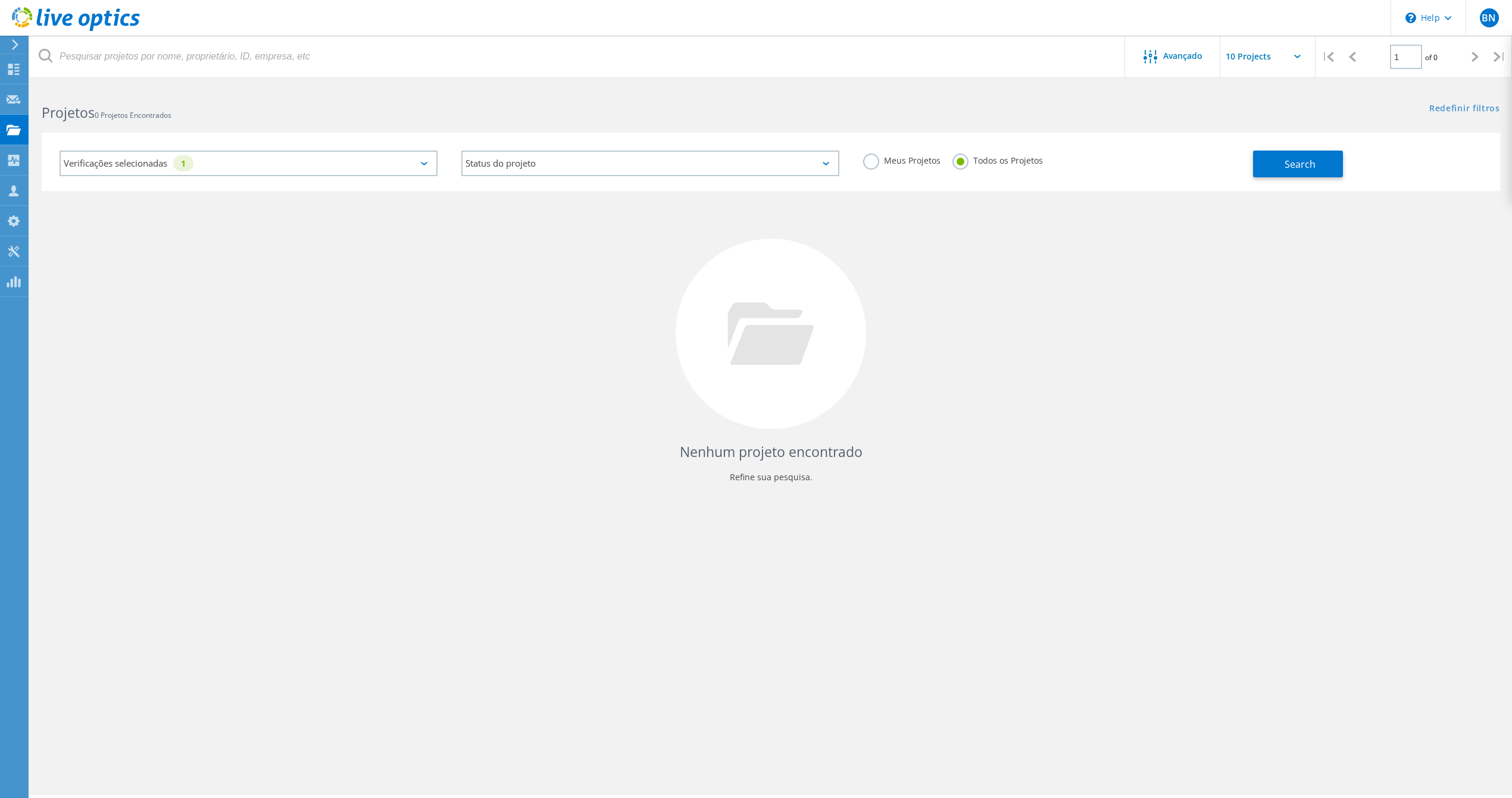
click at [305, 160] on div "Verificações selecionadas 1" at bounding box center [248, 163] width 378 height 25
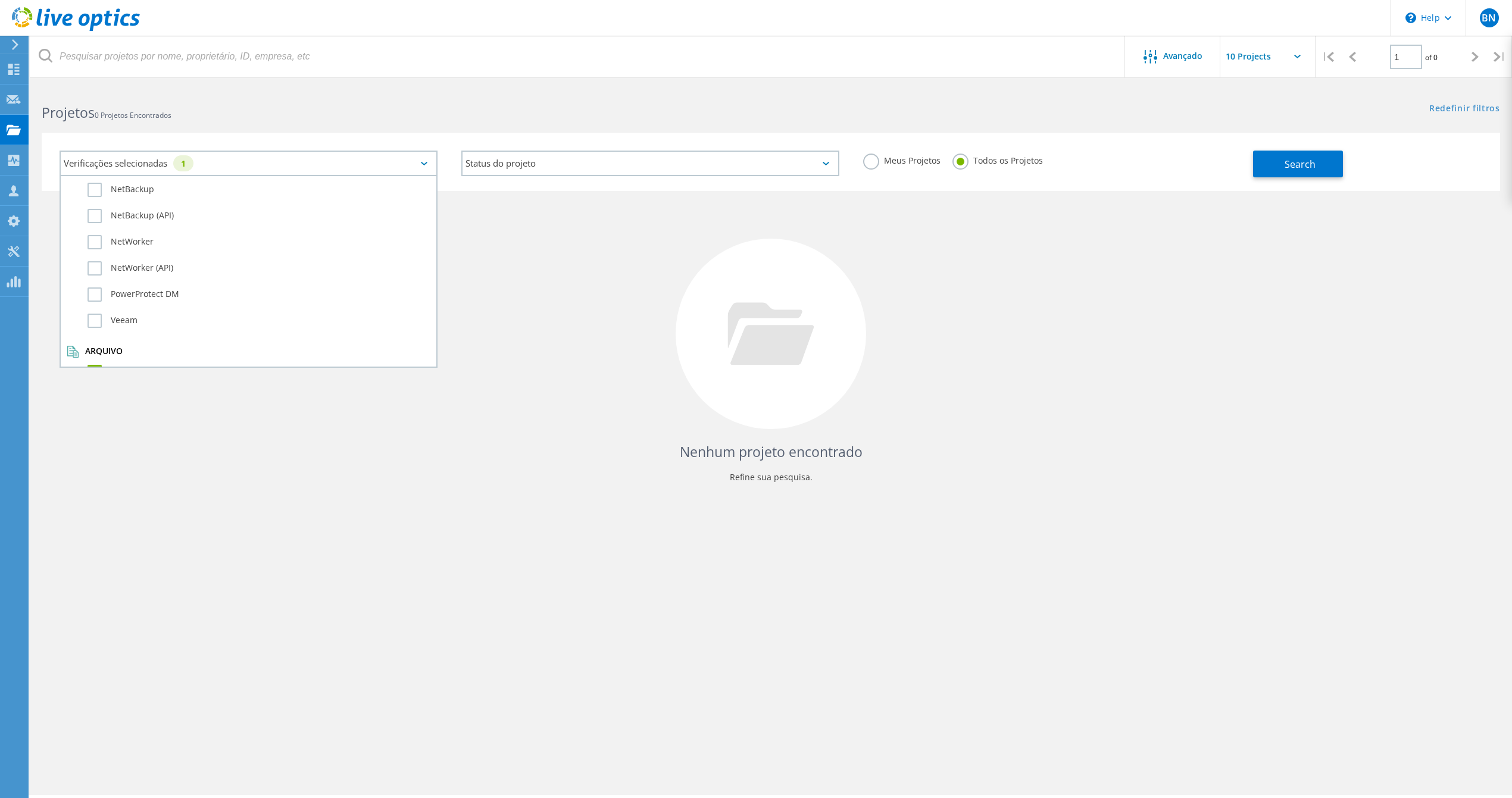
click at [90, 365] on label "Dossier" at bounding box center [259, 372] width 343 height 14
click at [0, 0] on input "Dossier" at bounding box center [0, 0] width 0 height 0
click at [1306, 160] on span "Search" at bounding box center [1300, 164] width 31 height 13
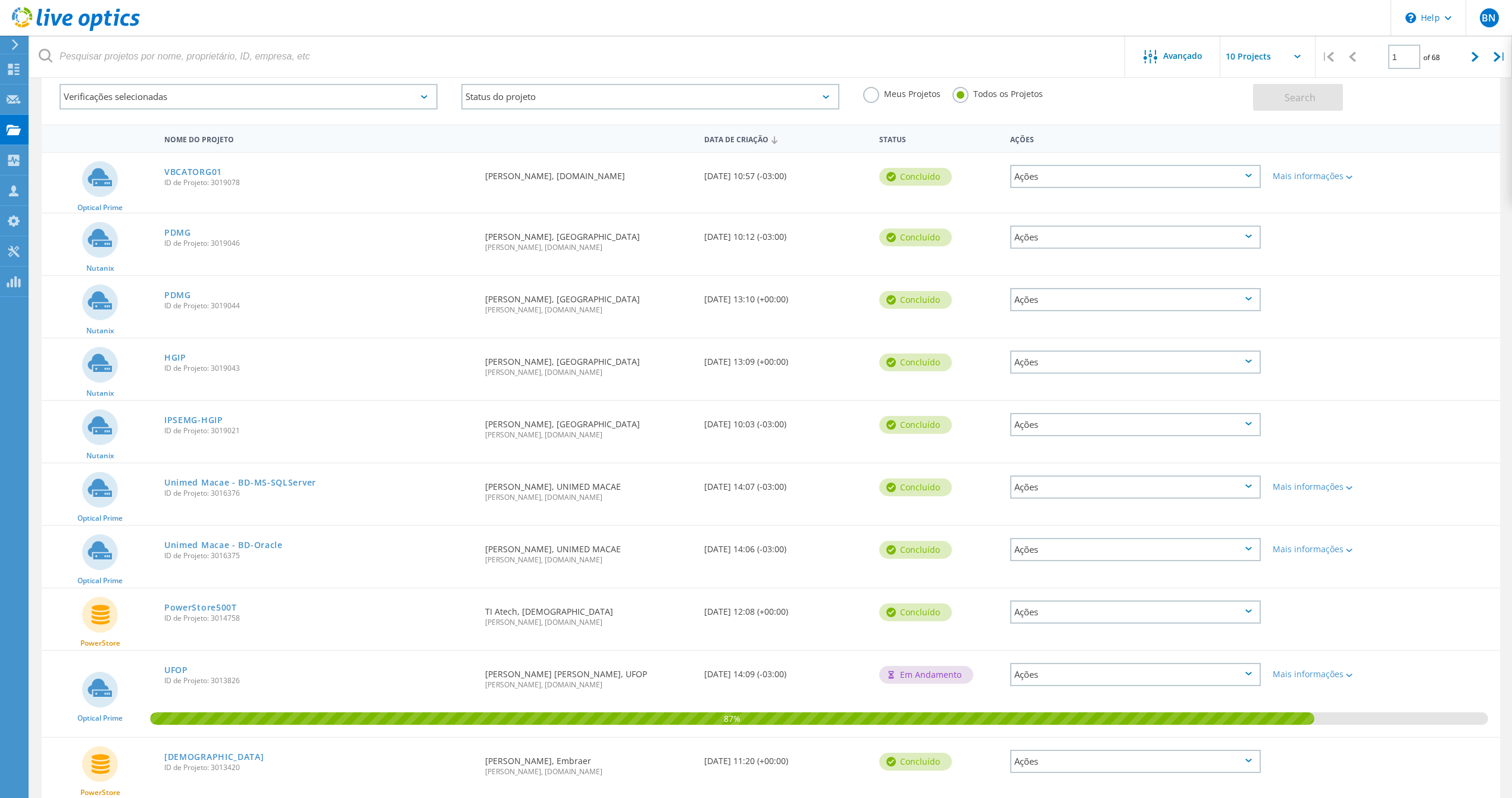
scroll to position [0, 0]
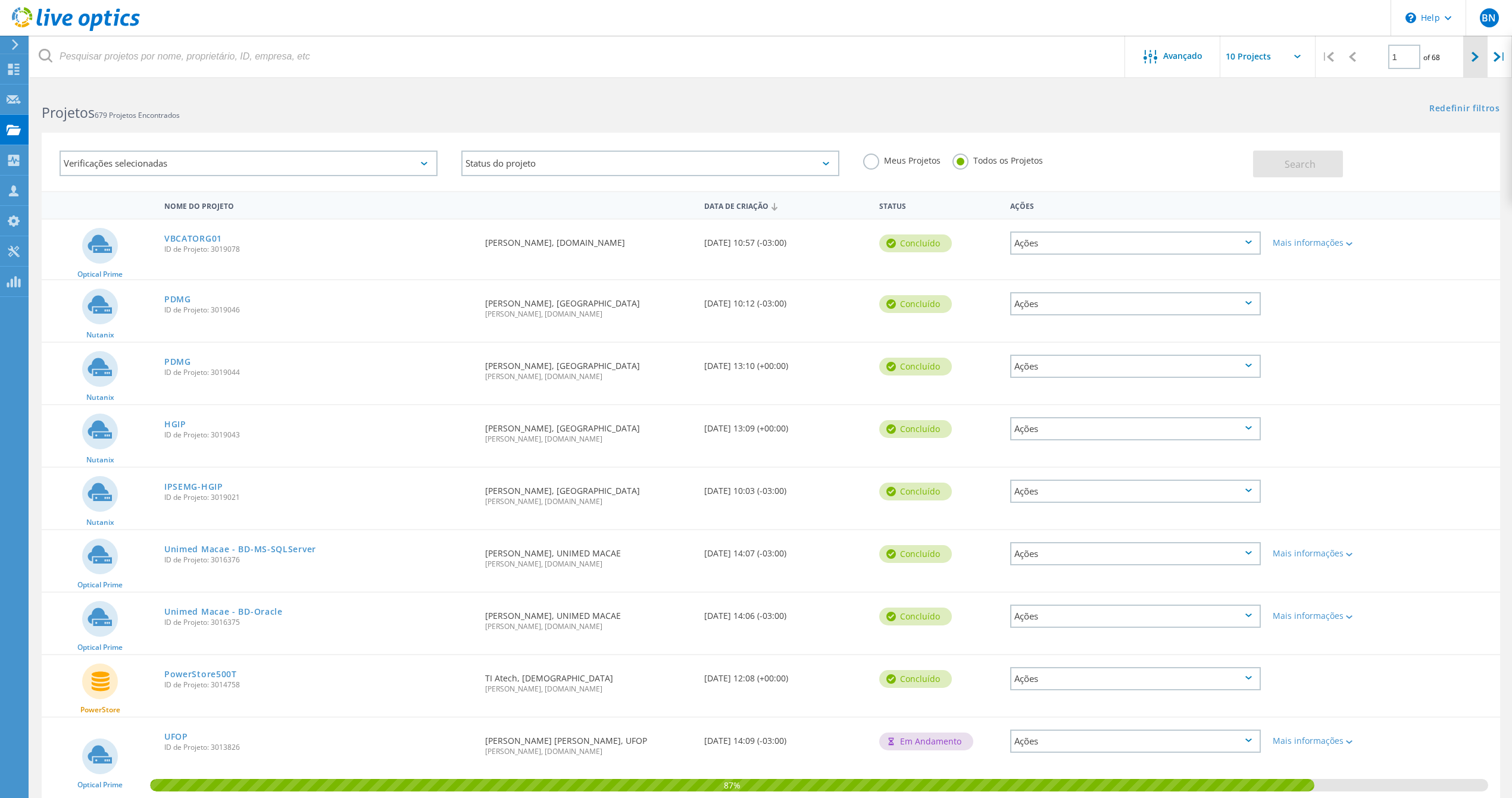
click at [1472, 56] on icon at bounding box center [1475, 56] width 7 height 10
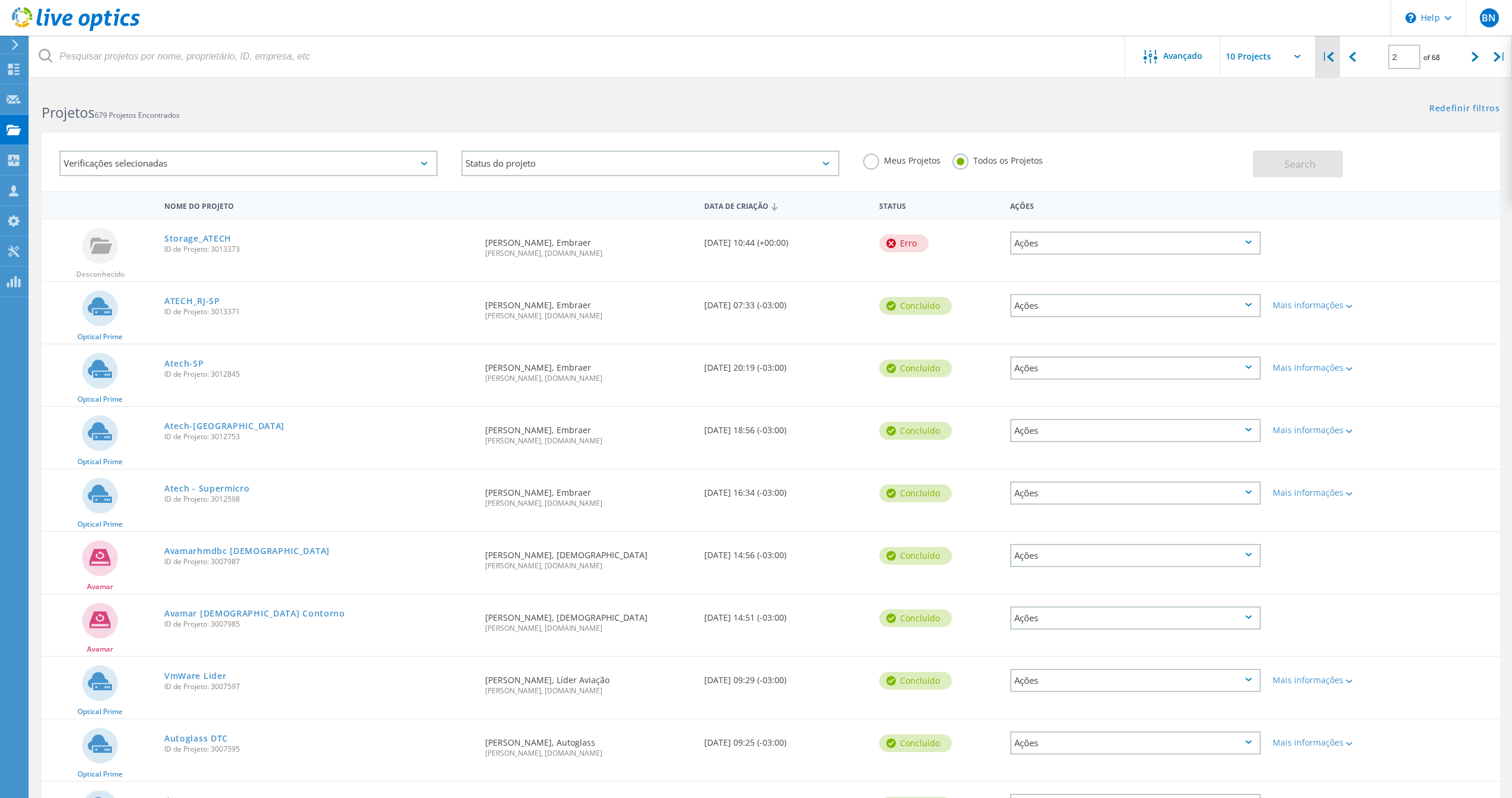
click at [1328, 55] on icon at bounding box center [1330, 56] width 7 height 10
type input "1"
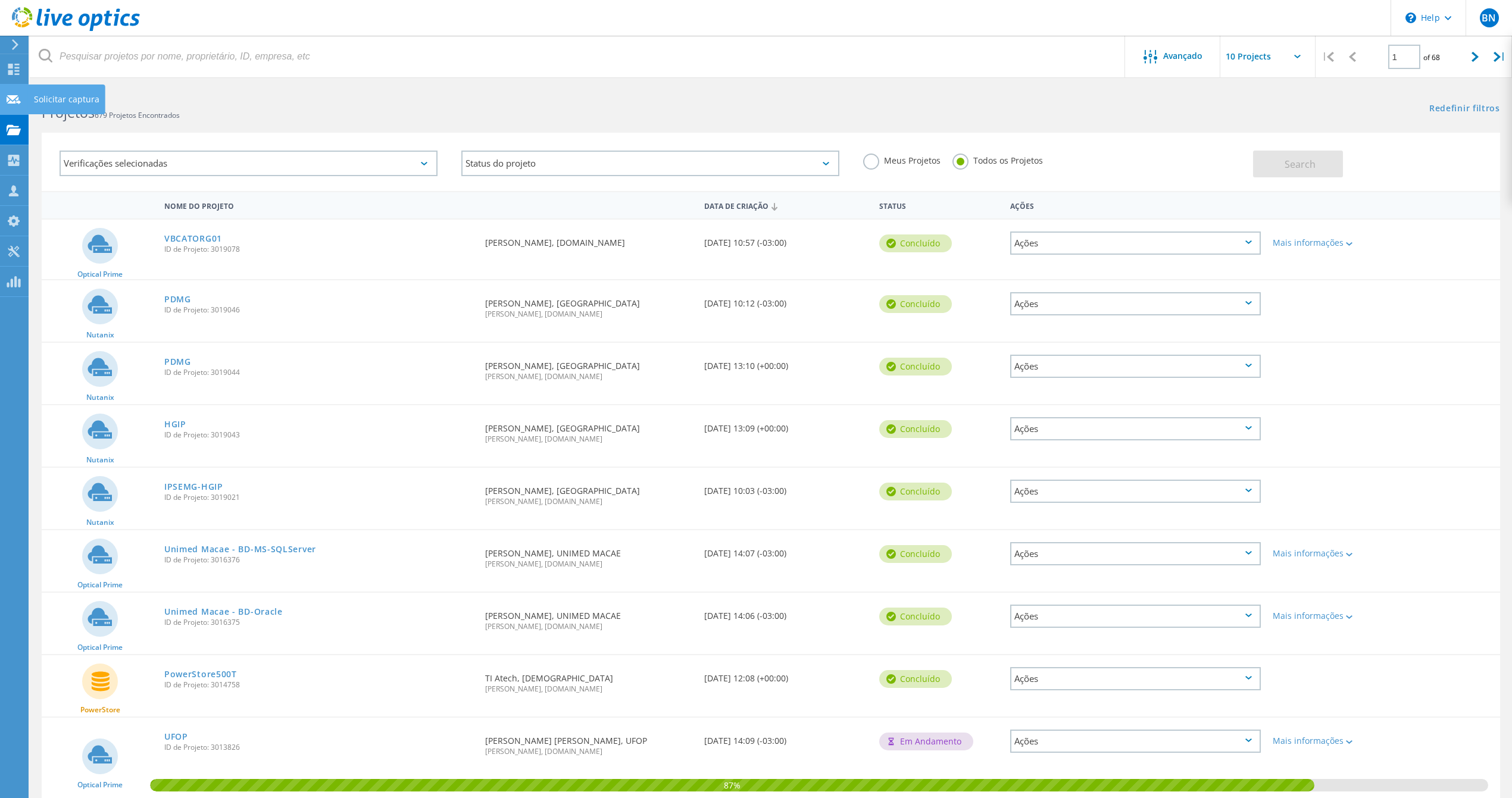
click at [17, 103] on use at bounding box center [13, 99] width 14 height 9
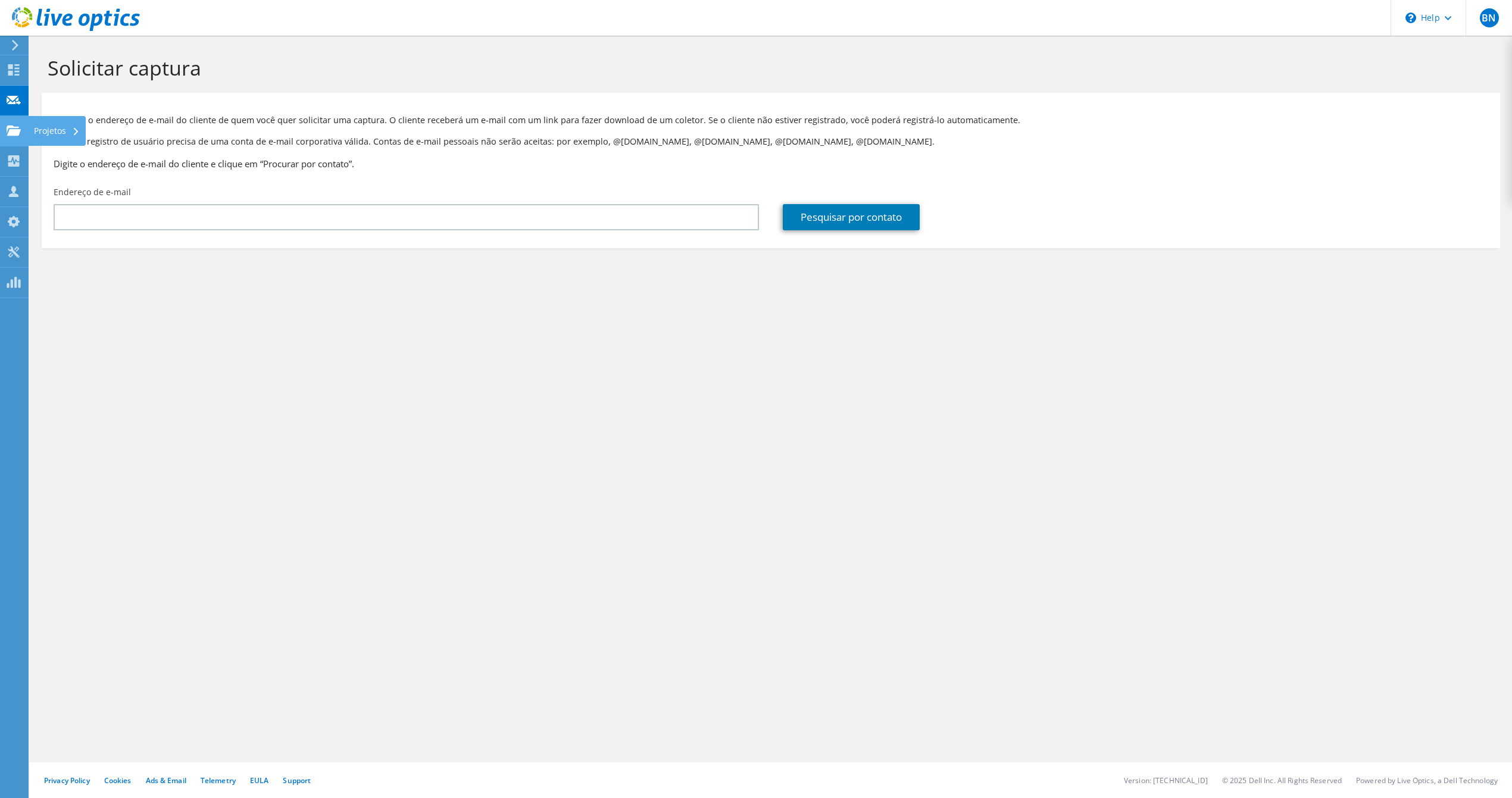
click at [9, 136] on div at bounding box center [13, 132] width 14 height 13
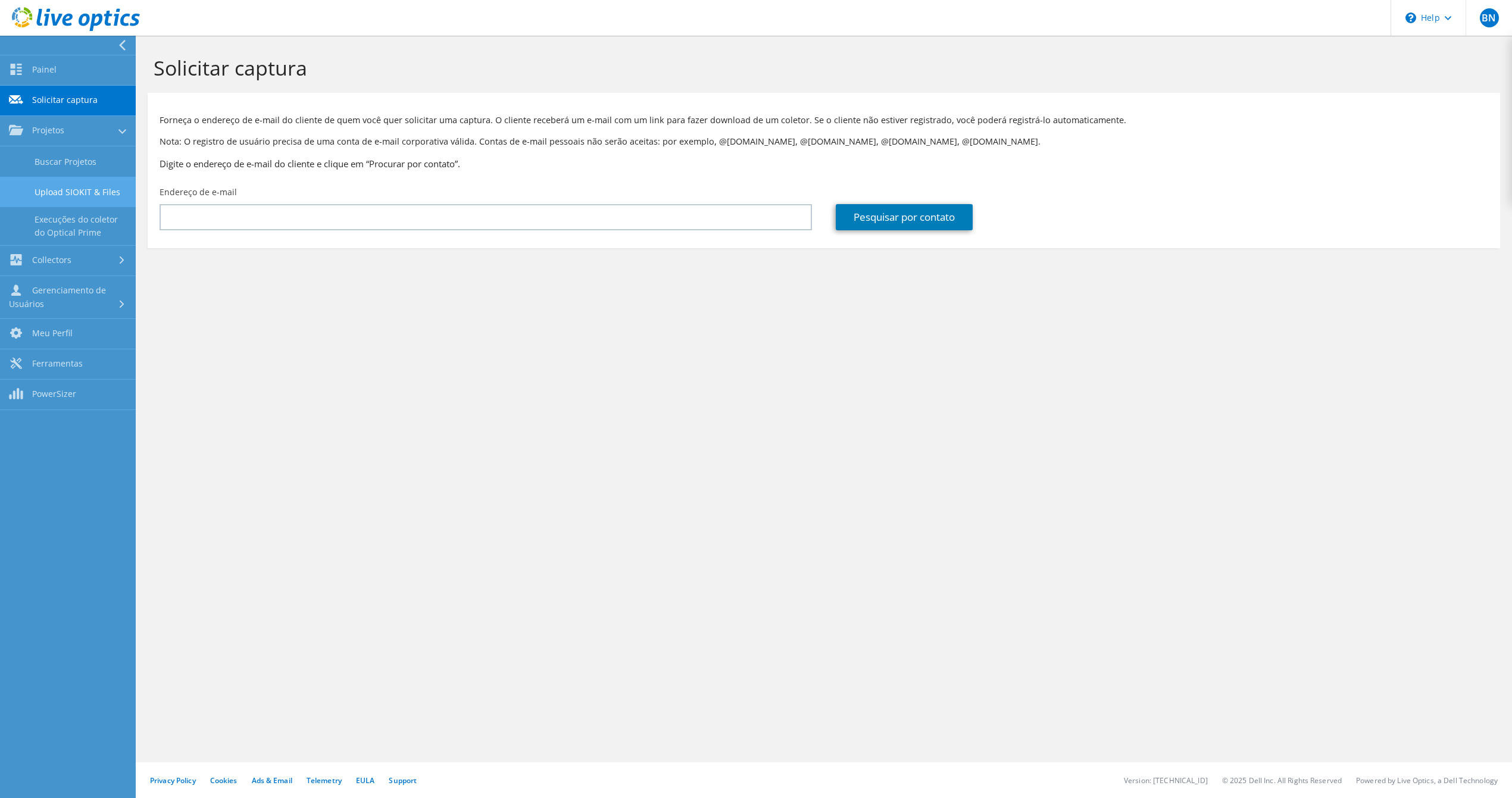
click at [73, 181] on link "Upload SIOKIT & Files" at bounding box center [67, 192] width 135 height 30
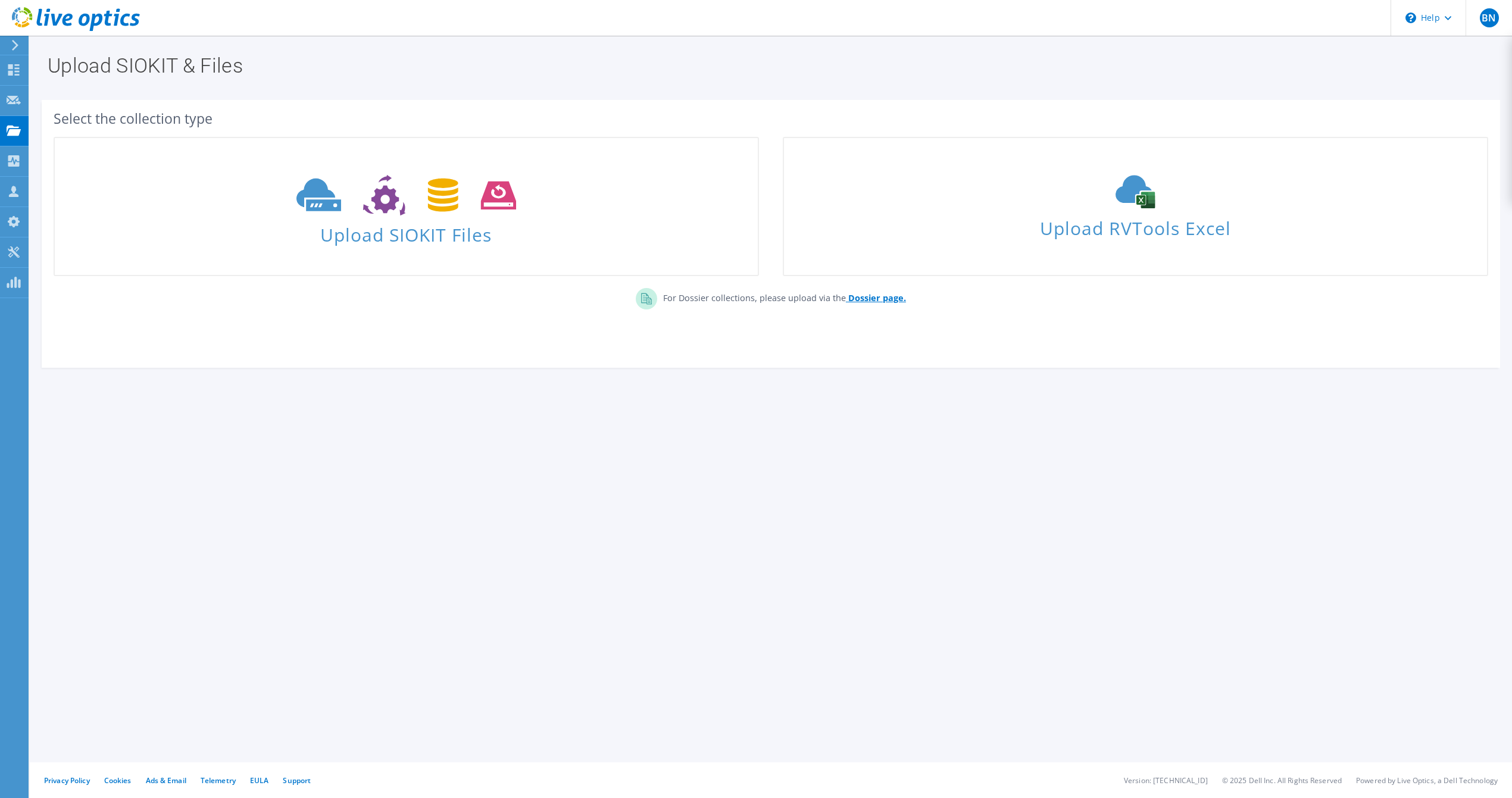
click at [884, 296] on b "Dossier page." at bounding box center [876, 298] width 58 height 11
